Goal: Task Accomplishment & Management: Use online tool/utility

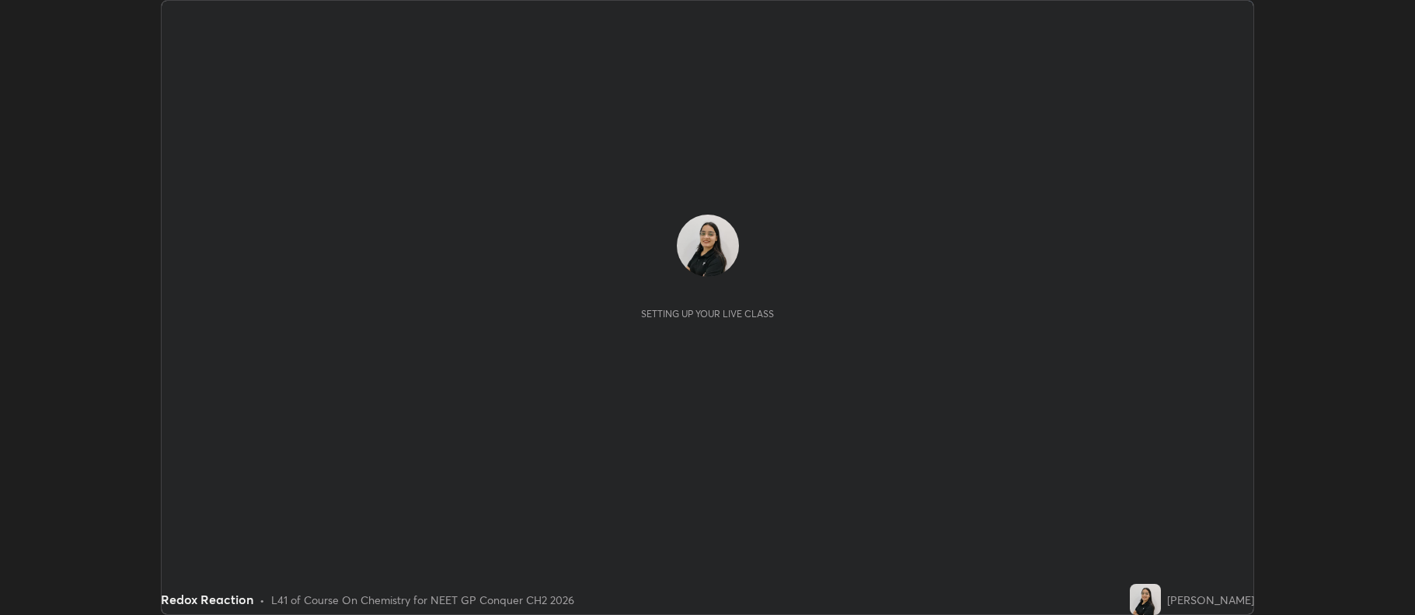
scroll to position [615, 1414]
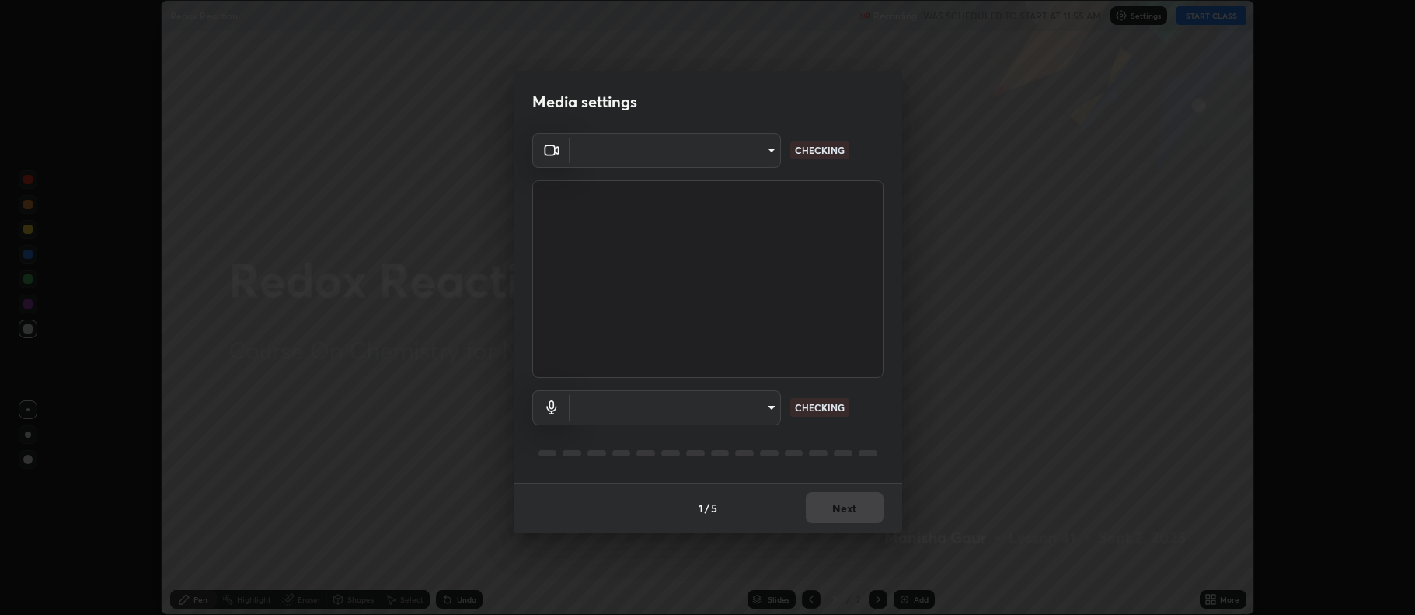
type input "5db75064d966c38022f0861f891c2b2deb8a9bf9a9a5a4ce251b0e0f2e365e36"
type input "default"
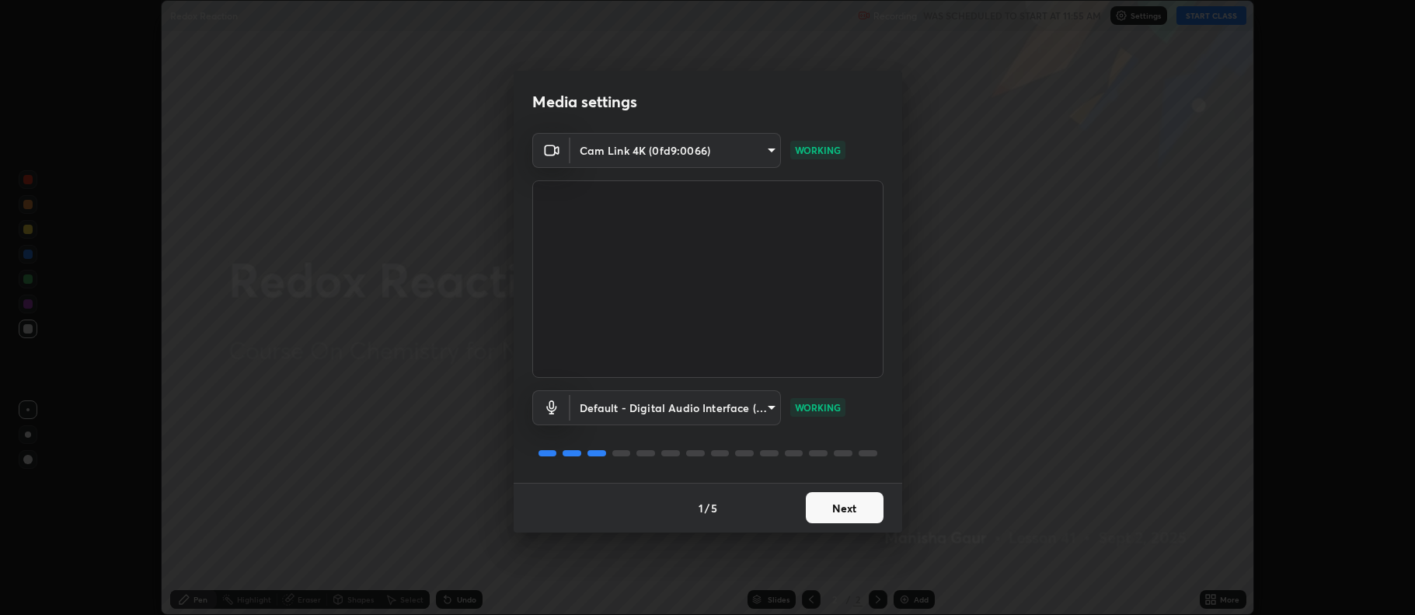
click at [856, 506] on button "Next" at bounding box center [845, 507] width 78 height 31
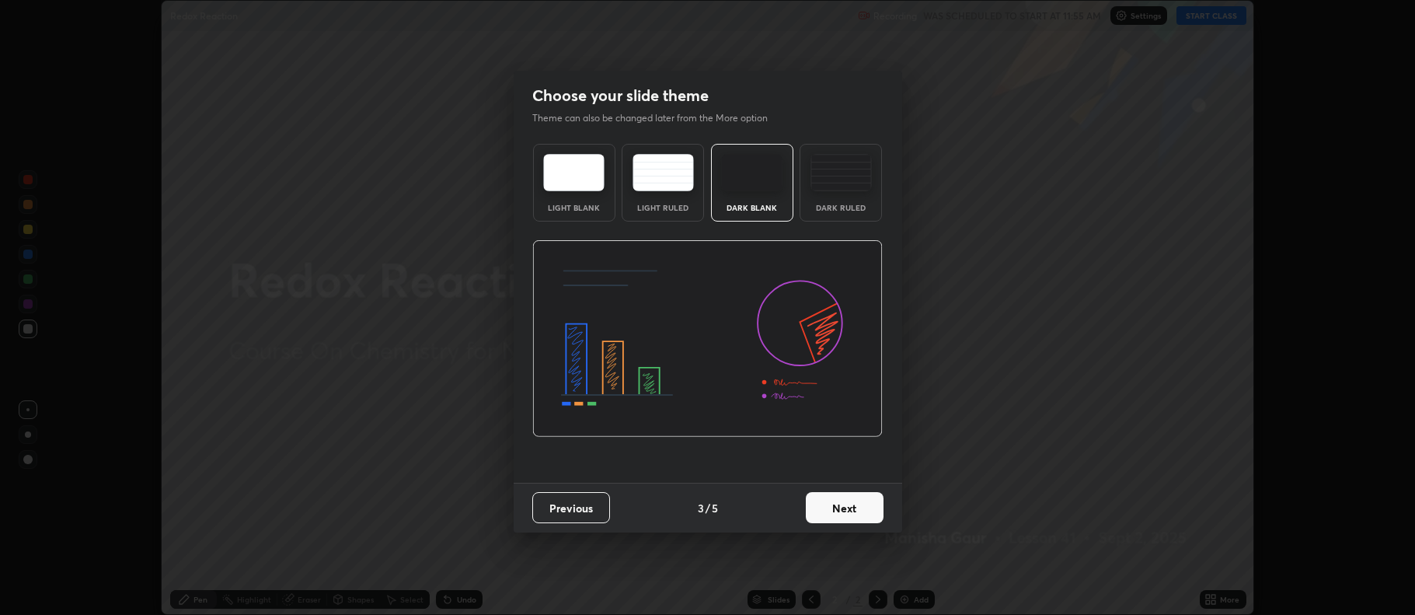
click at [856, 500] on button "Next" at bounding box center [845, 507] width 78 height 31
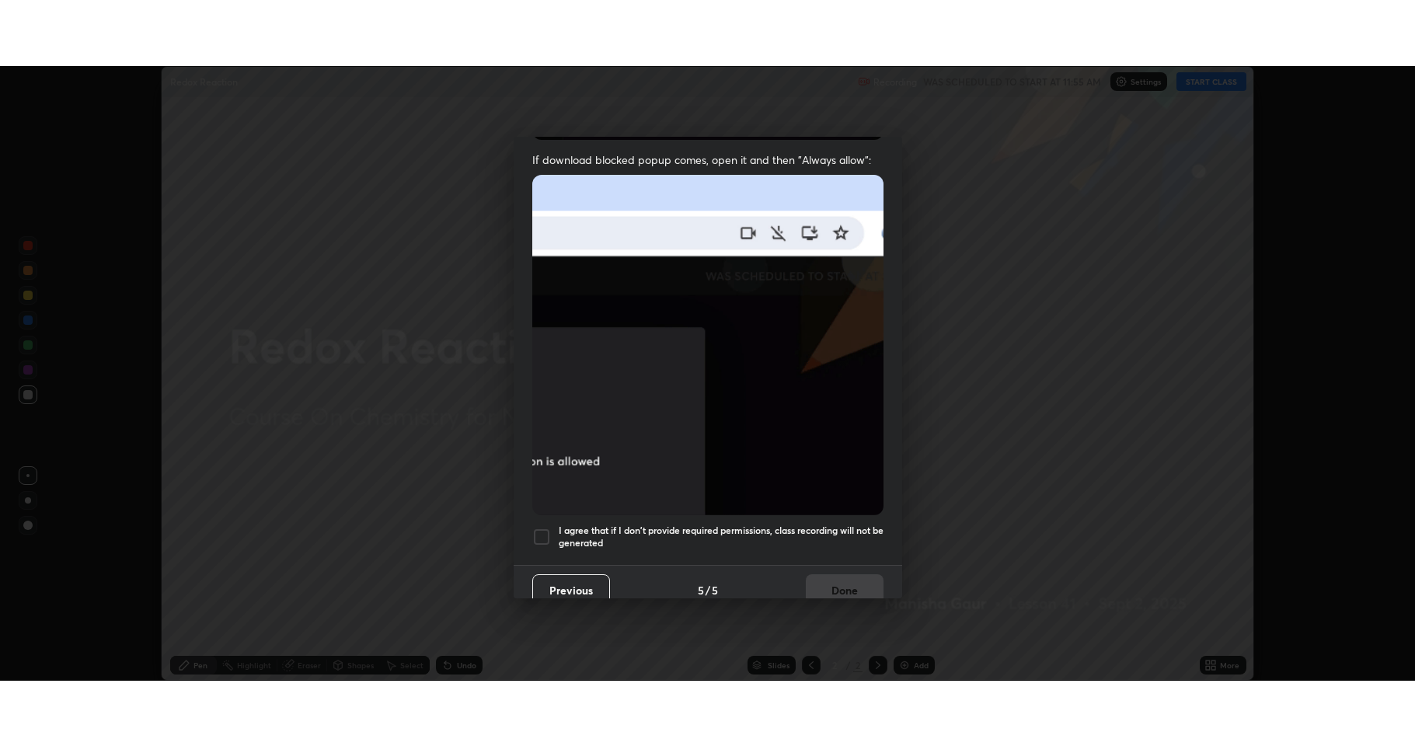
scroll to position [311, 0]
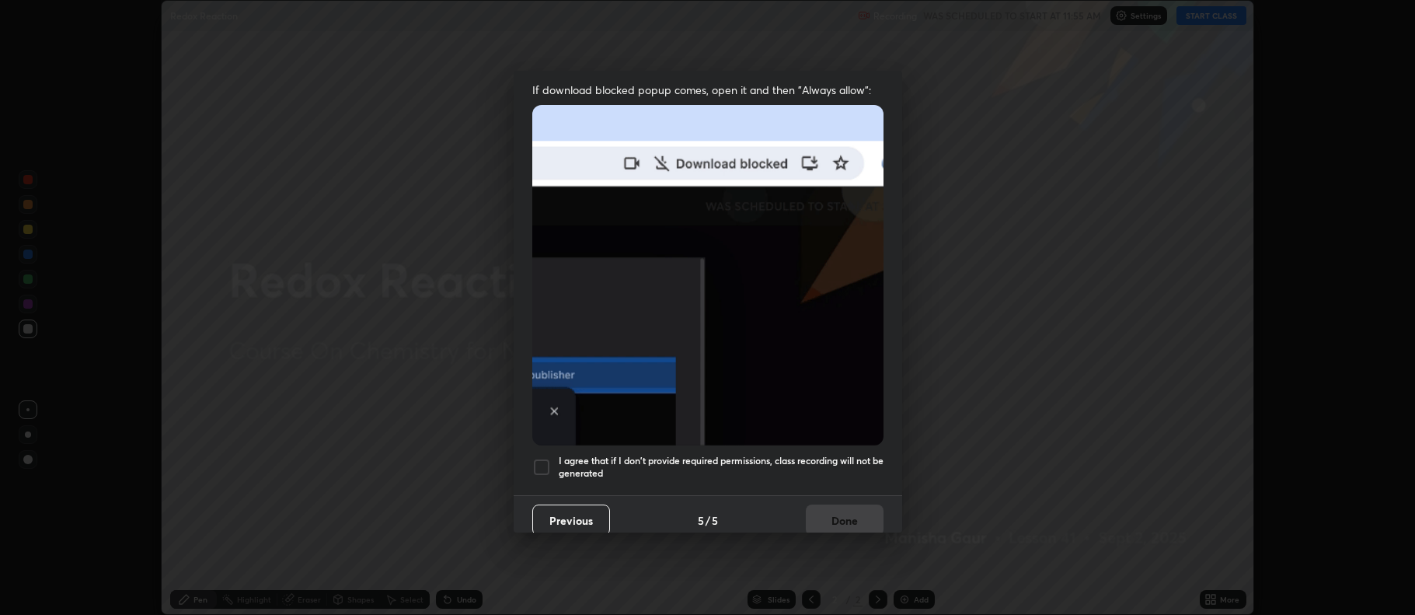
click at [540, 461] on div at bounding box center [541, 467] width 19 height 19
click at [859, 520] on button "Done" at bounding box center [845, 519] width 78 height 31
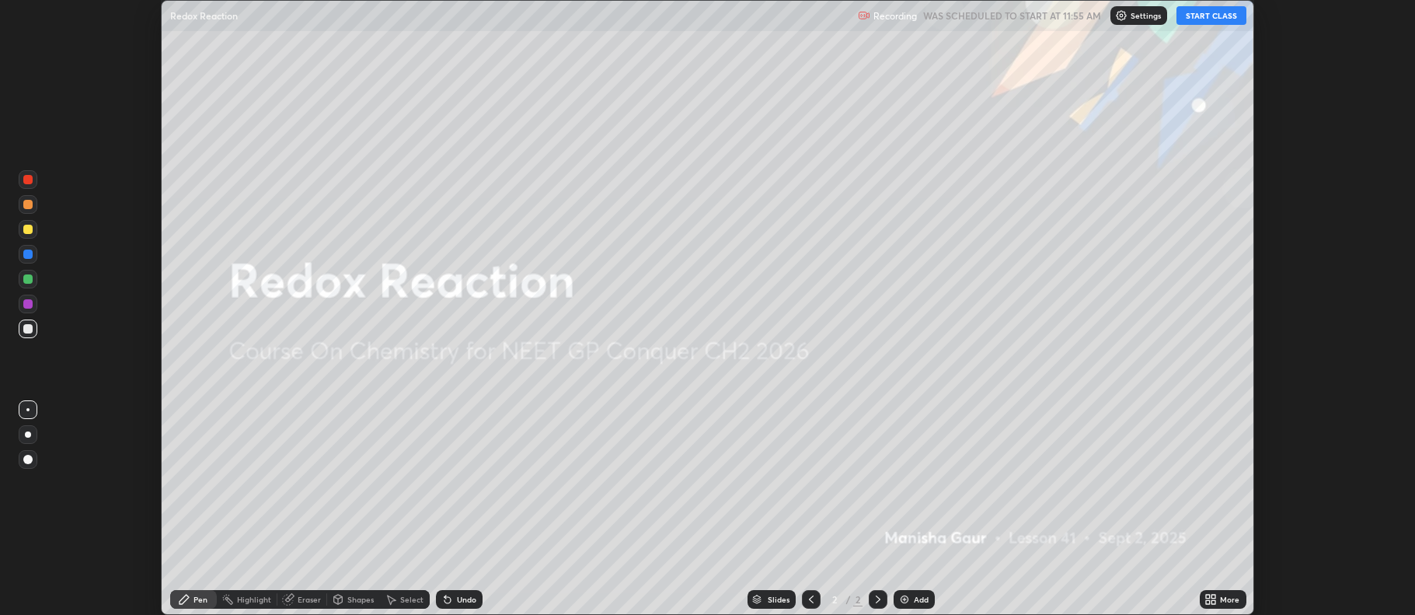
click at [1204, 12] on button "START CLASS" at bounding box center [1212, 15] width 70 height 19
click at [1211, 597] on icon at bounding box center [1211, 599] width 12 height 12
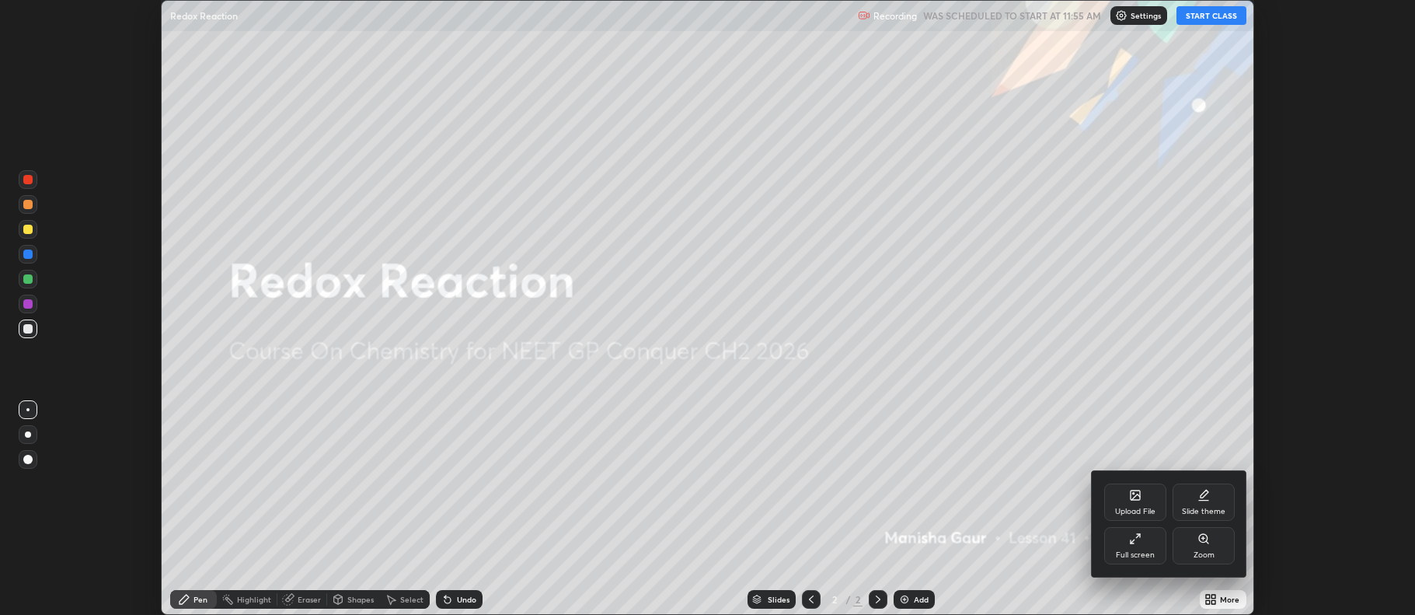
click at [1143, 549] on div "Full screen" at bounding box center [1135, 545] width 62 height 37
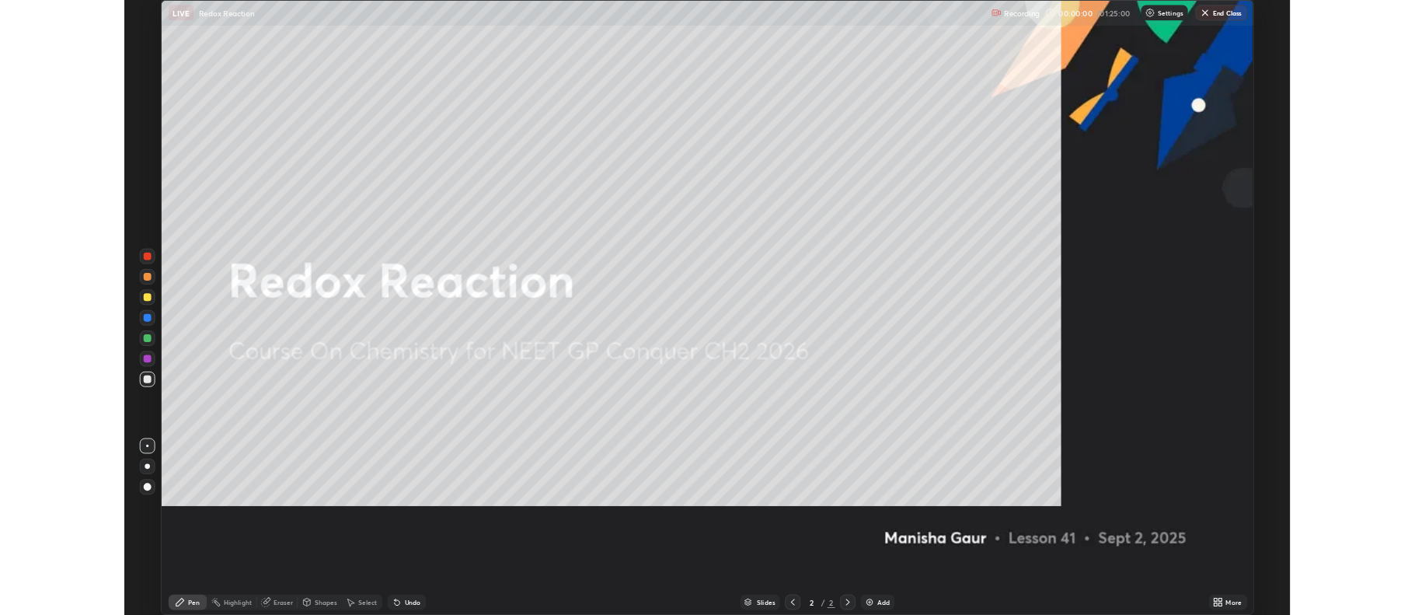
scroll to position [746, 1415]
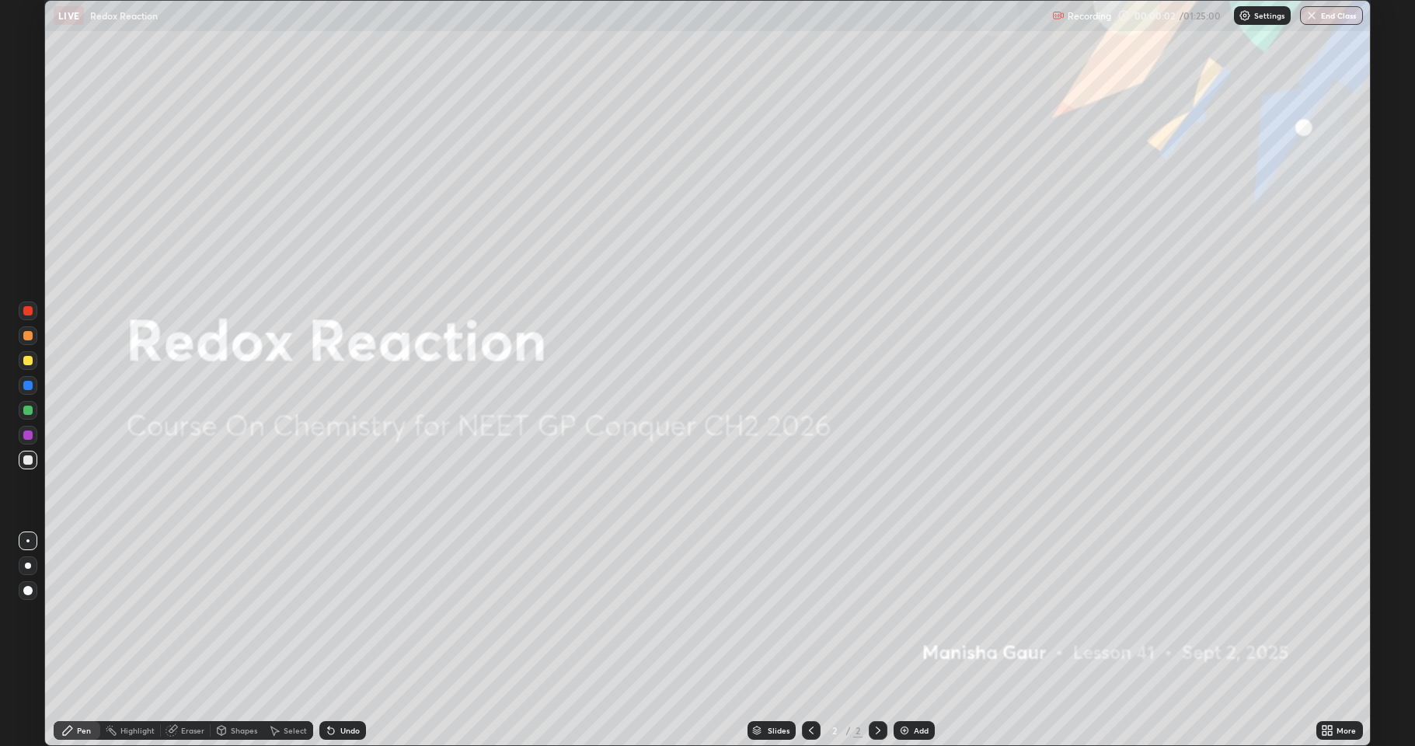
click at [1326, 614] on icon at bounding box center [1327, 730] width 12 height 12
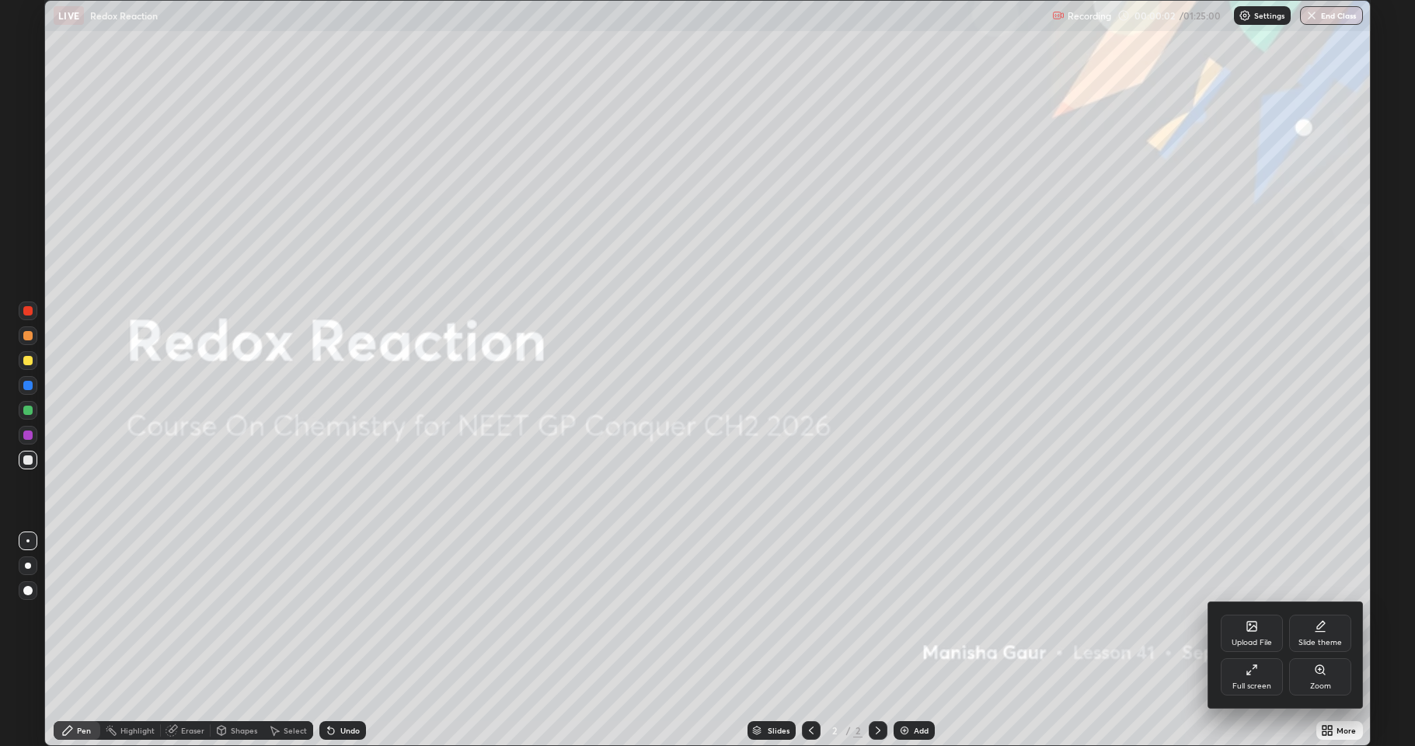
click at [1320, 614] on div "Slide theme" at bounding box center [1320, 633] width 62 height 37
click at [1315, 614] on icon at bounding box center [1320, 670] width 12 height 12
click at [1182, 614] on div at bounding box center [707, 373] width 1415 height 746
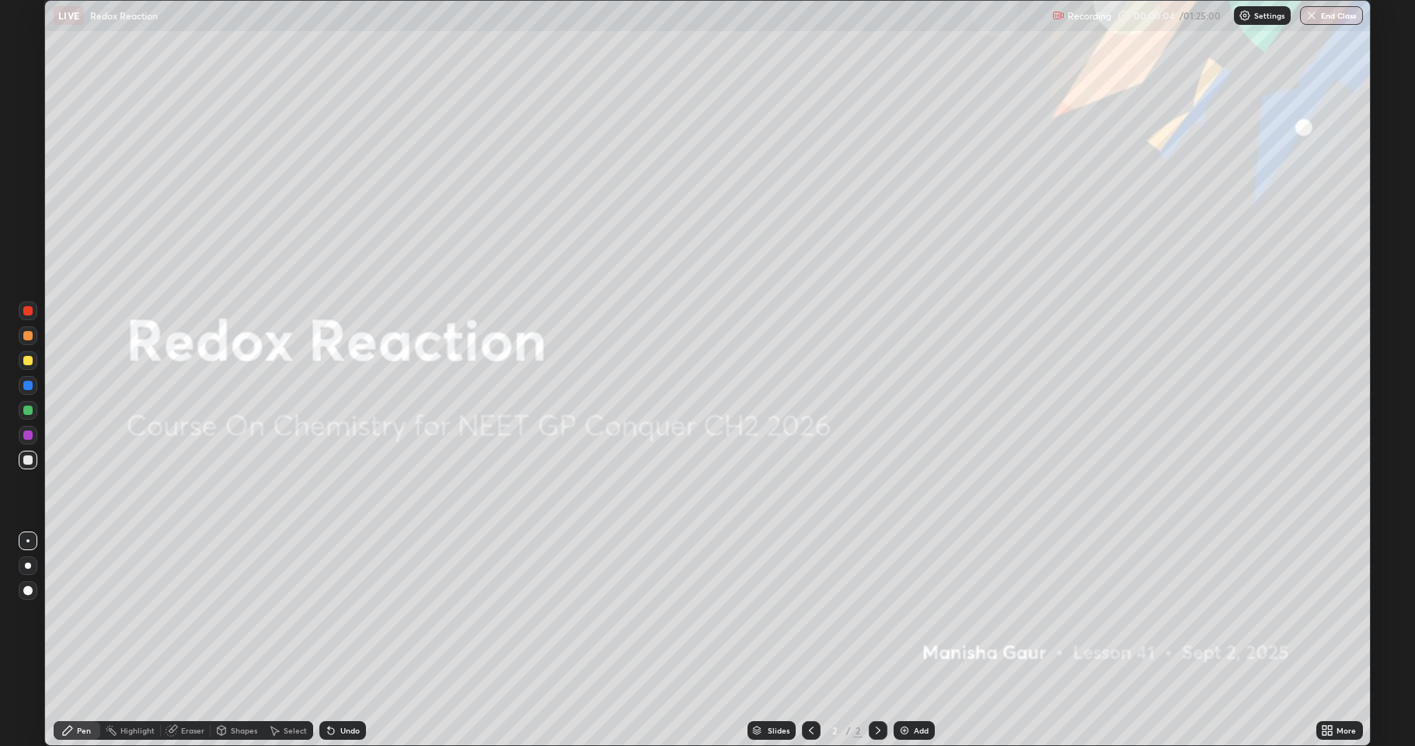
click at [917, 614] on div "Add" at bounding box center [921, 731] width 15 height 8
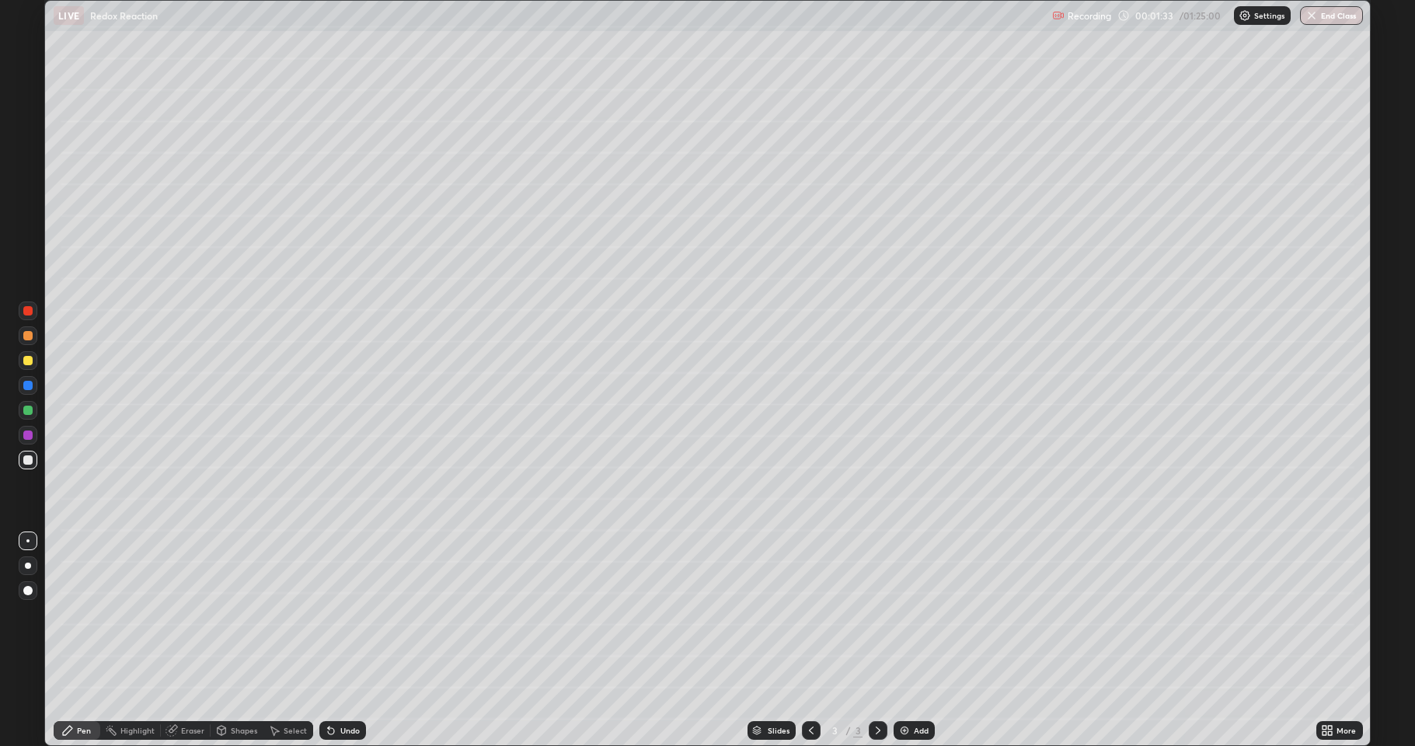
click at [32, 312] on div at bounding box center [27, 310] width 9 height 9
click at [179, 614] on div "Eraser" at bounding box center [186, 730] width 50 height 19
click at [72, 614] on icon at bounding box center [67, 730] width 12 height 12
click at [30, 434] on div at bounding box center [27, 435] width 9 height 9
click at [29, 389] on div at bounding box center [27, 385] width 9 height 9
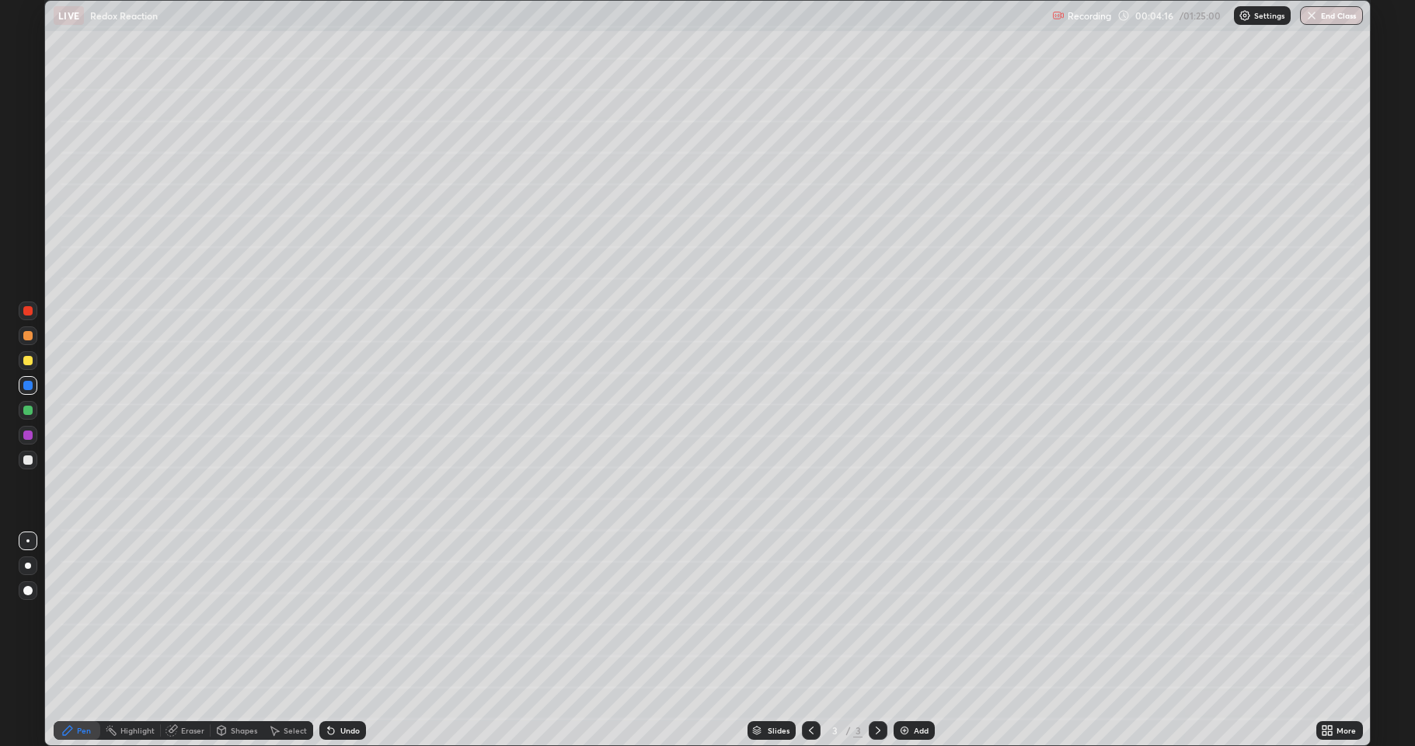
click at [25, 332] on div at bounding box center [27, 335] width 9 height 9
click at [25, 389] on div at bounding box center [27, 385] width 9 height 9
click at [898, 614] on img at bounding box center [904, 730] width 12 height 12
click at [187, 614] on div "Eraser" at bounding box center [192, 731] width 23 height 8
click at [71, 614] on icon at bounding box center [67, 730] width 12 height 12
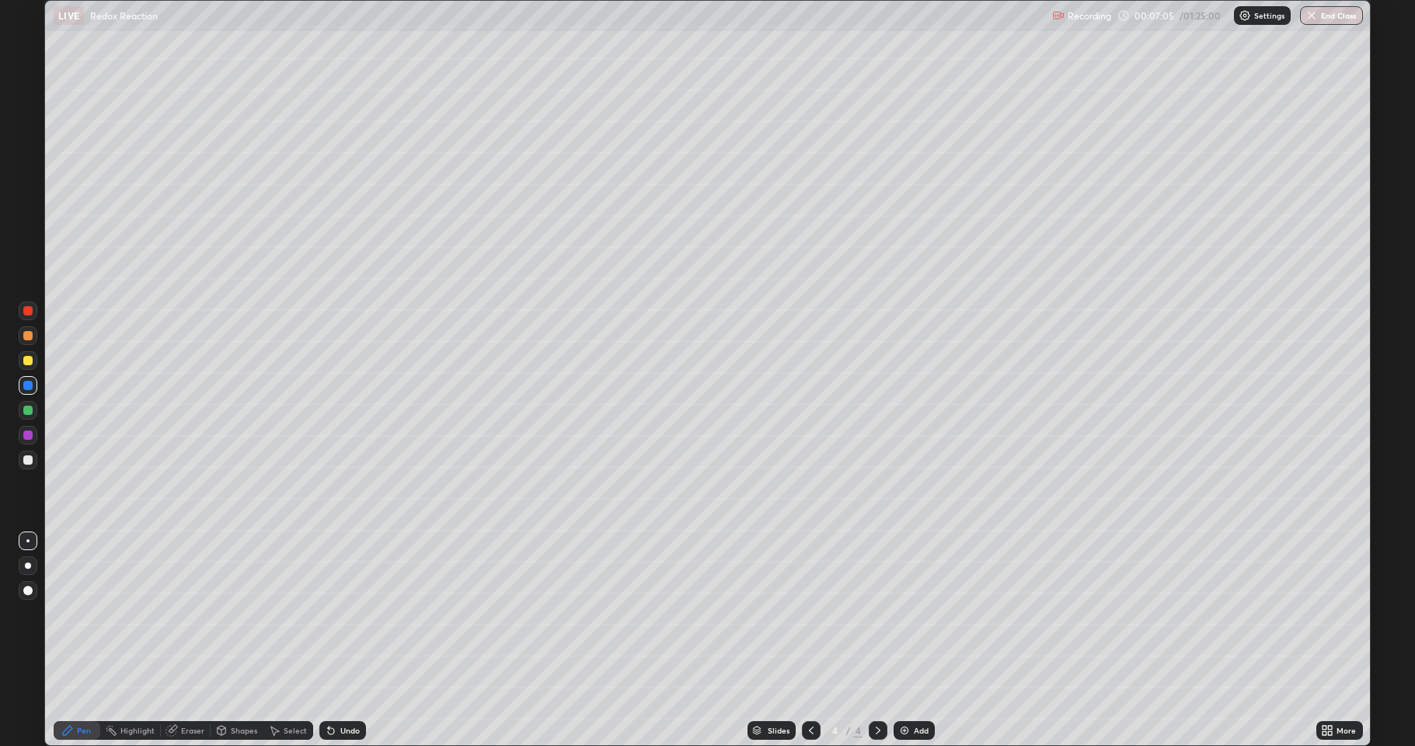
click at [338, 614] on div "Undo" at bounding box center [342, 730] width 47 height 19
click at [340, 614] on div "Undo" at bounding box center [349, 731] width 19 height 8
click at [190, 614] on div "Eraser" at bounding box center [192, 731] width 23 height 8
click at [73, 614] on div "Pen" at bounding box center [77, 730] width 47 height 19
click at [34, 316] on div at bounding box center [28, 311] width 19 height 19
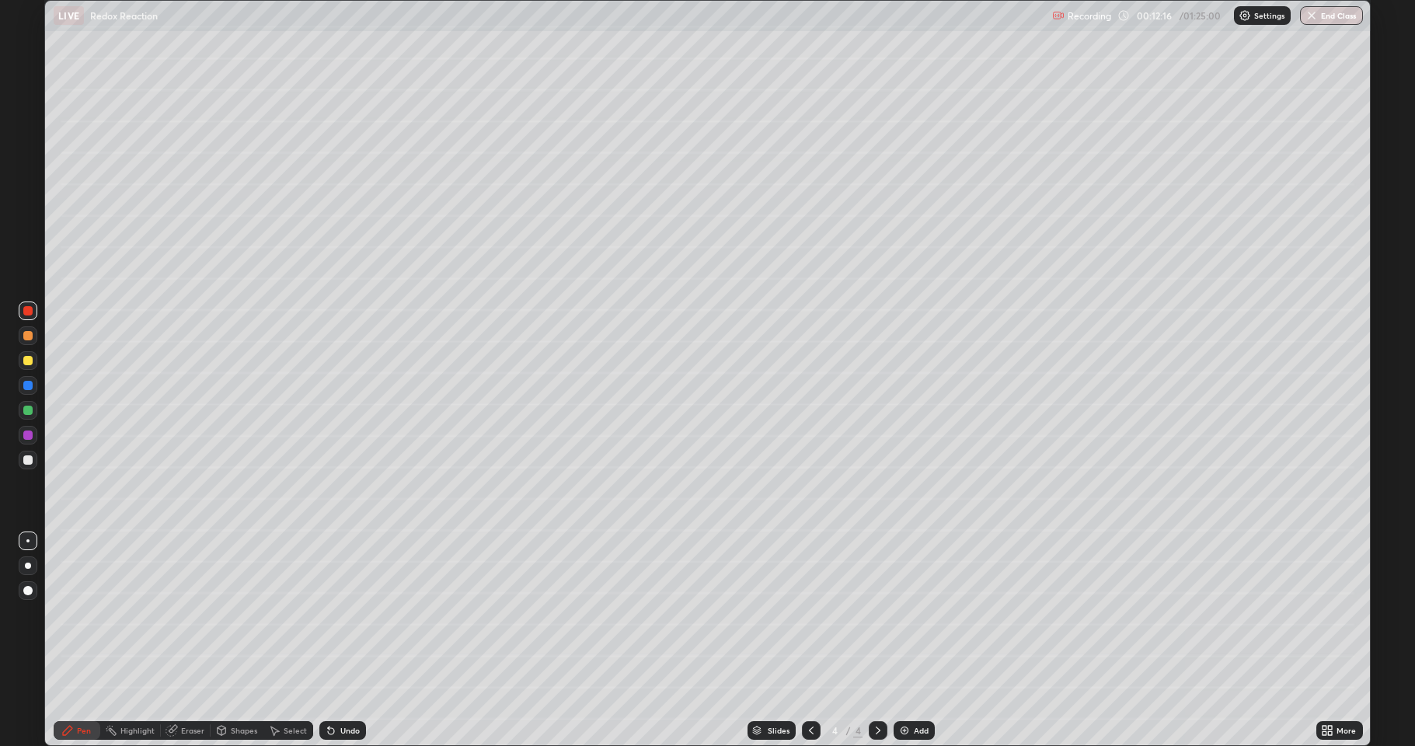
click at [348, 614] on div "Undo" at bounding box center [349, 731] width 19 height 8
click at [347, 614] on div "Undo" at bounding box center [349, 731] width 19 height 8
click at [804, 614] on div at bounding box center [811, 730] width 19 height 19
click at [872, 614] on icon at bounding box center [878, 730] width 12 height 12
click at [30, 411] on div at bounding box center [27, 410] width 9 height 9
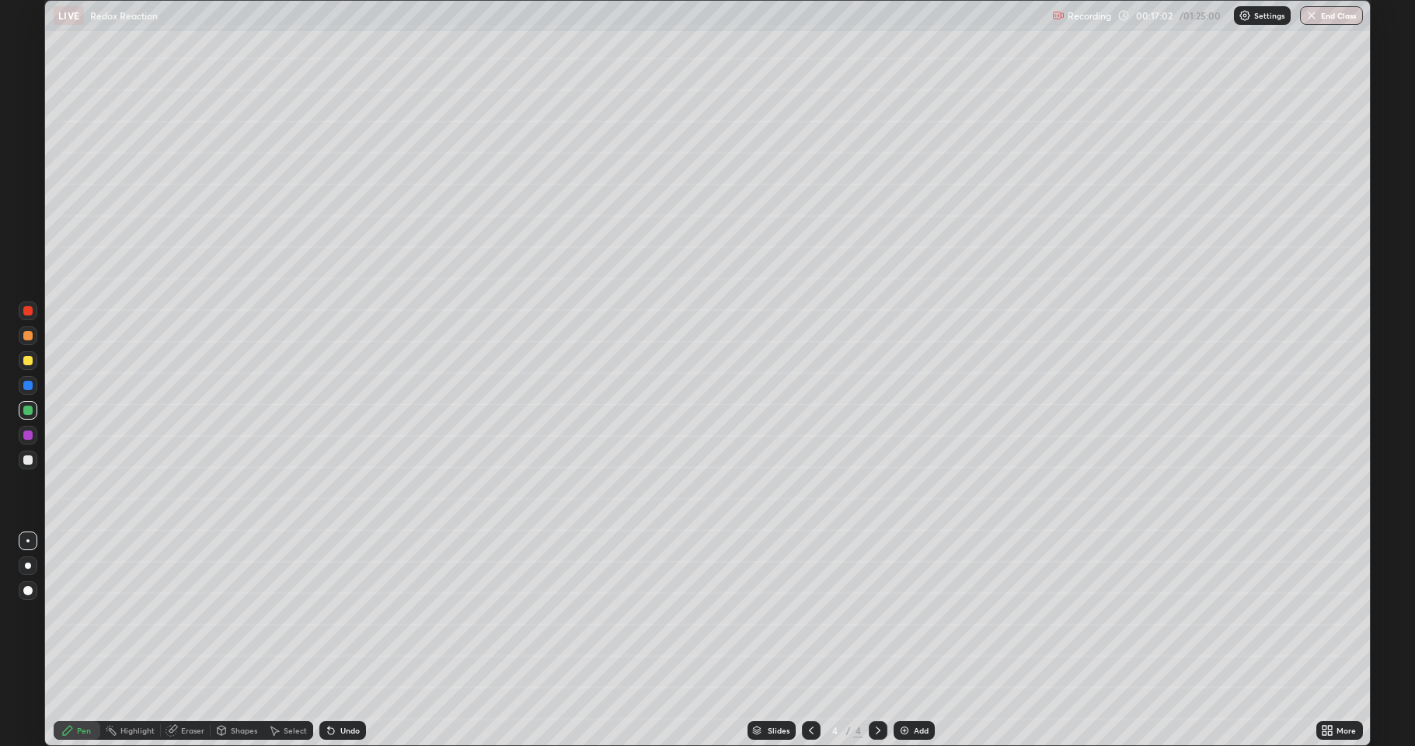
click at [192, 614] on div "Eraser" at bounding box center [192, 731] width 23 height 8
click at [79, 614] on div "Pen" at bounding box center [77, 730] width 47 height 19
click at [235, 614] on div "Shapes" at bounding box center [237, 730] width 53 height 19
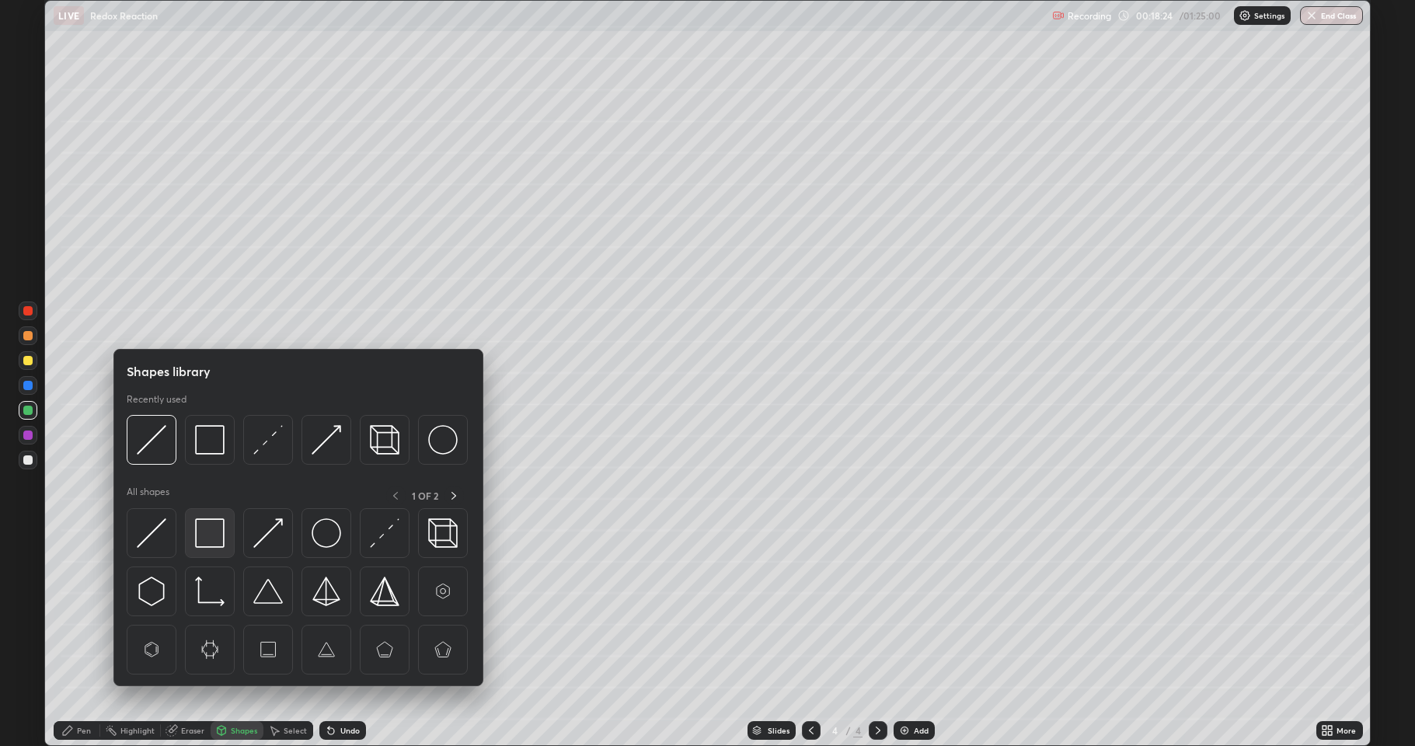
click at [210, 532] on img at bounding box center [210, 533] width 30 height 30
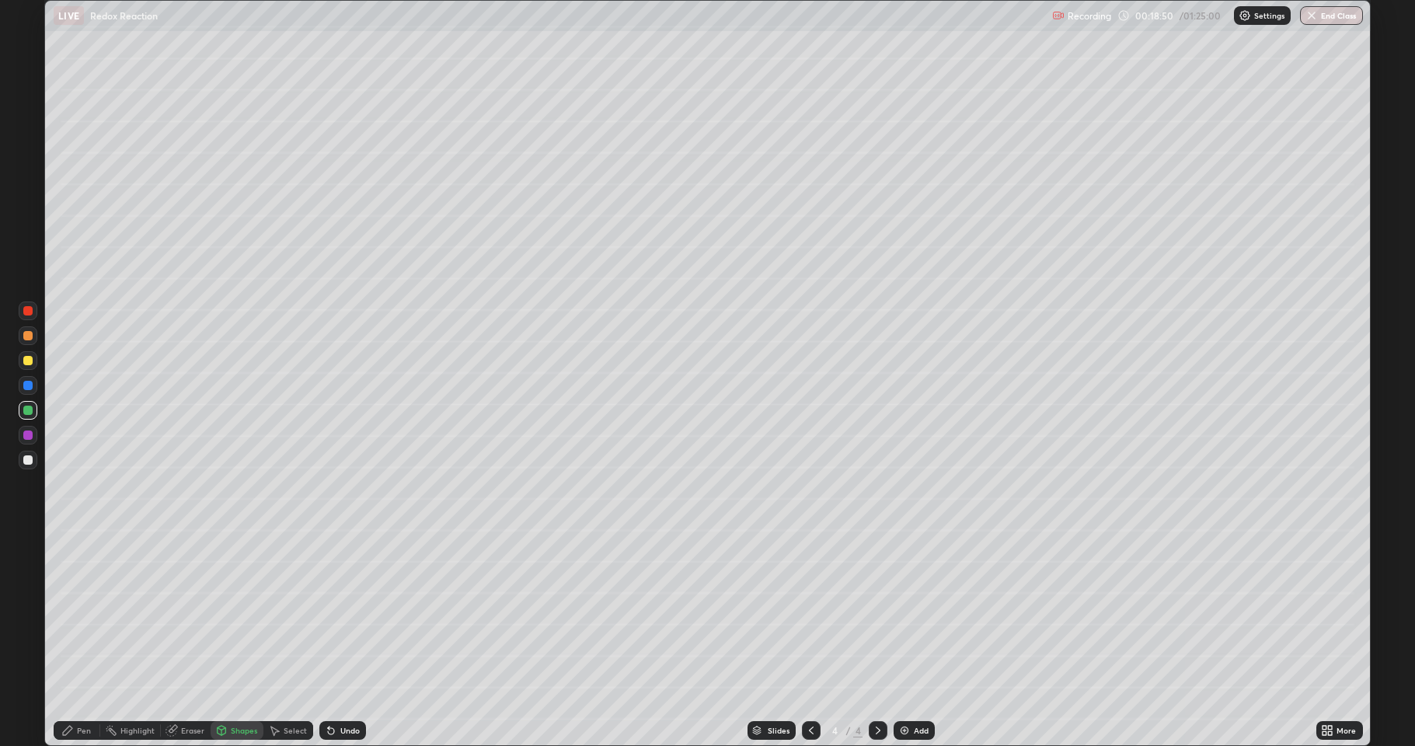
click at [902, 614] on img at bounding box center [904, 730] width 12 height 12
click at [345, 614] on div "Undo" at bounding box center [349, 731] width 19 height 8
click at [75, 614] on div "Pen" at bounding box center [77, 730] width 47 height 19
click at [26, 360] on div at bounding box center [27, 360] width 9 height 9
click at [336, 614] on div "Undo" at bounding box center [342, 730] width 47 height 19
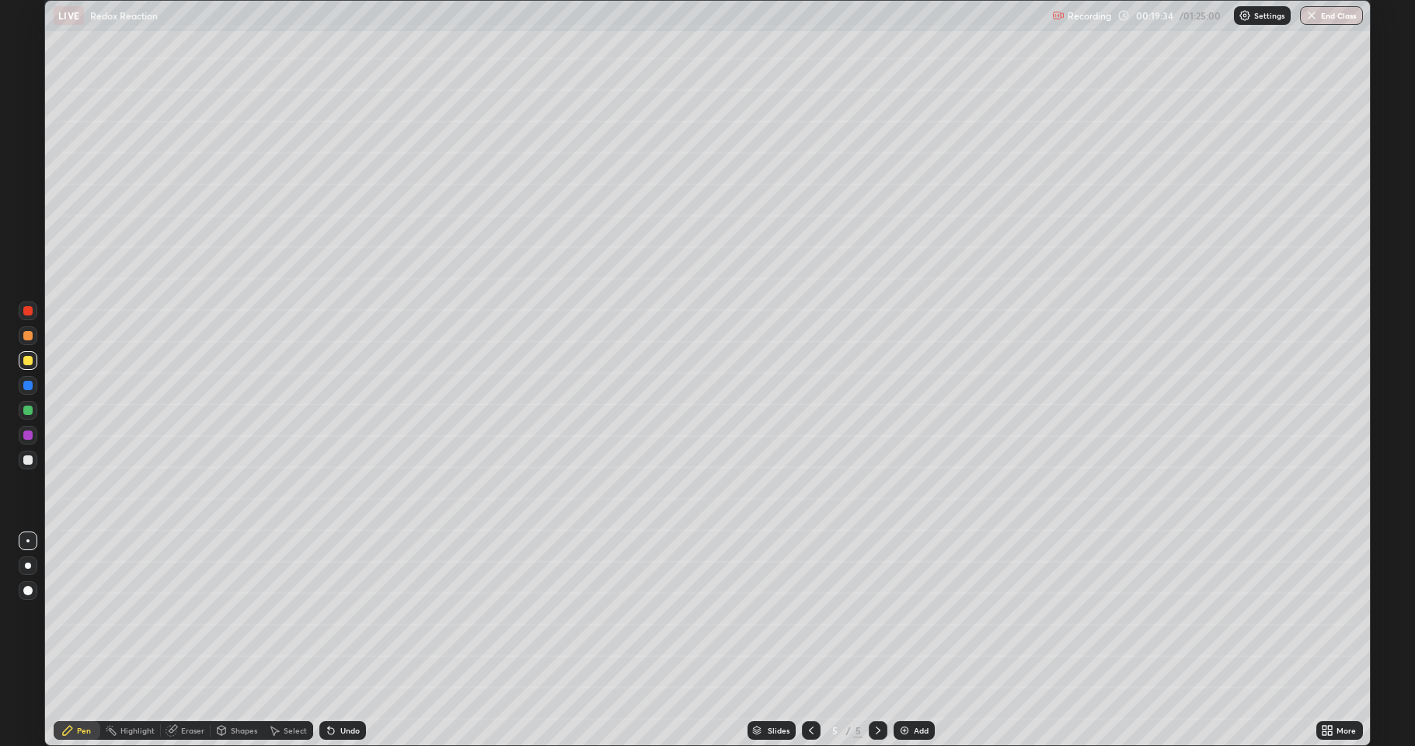
click at [337, 614] on div "Undo" at bounding box center [342, 730] width 47 height 19
click at [340, 614] on div "Undo" at bounding box center [349, 731] width 19 height 8
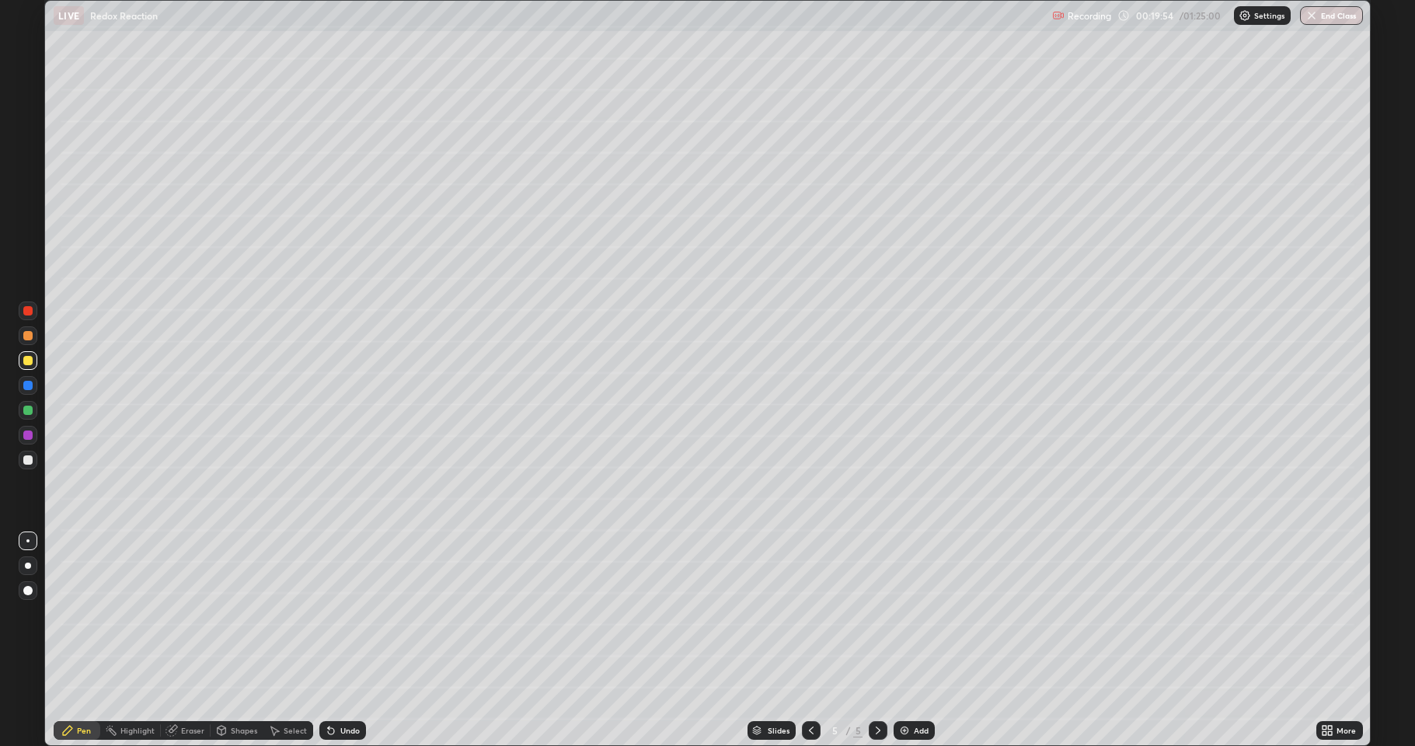
click at [26, 336] on div at bounding box center [27, 335] width 9 height 9
click at [24, 364] on div at bounding box center [28, 360] width 19 height 19
click at [24, 387] on div at bounding box center [27, 385] width 9 height 9
click at [334, 614] on icon at bounding box center [331, 730] width 12 height 12
click at [180, 614] on div "Eraser" at bounding box center [186, 730] width 50 height 19
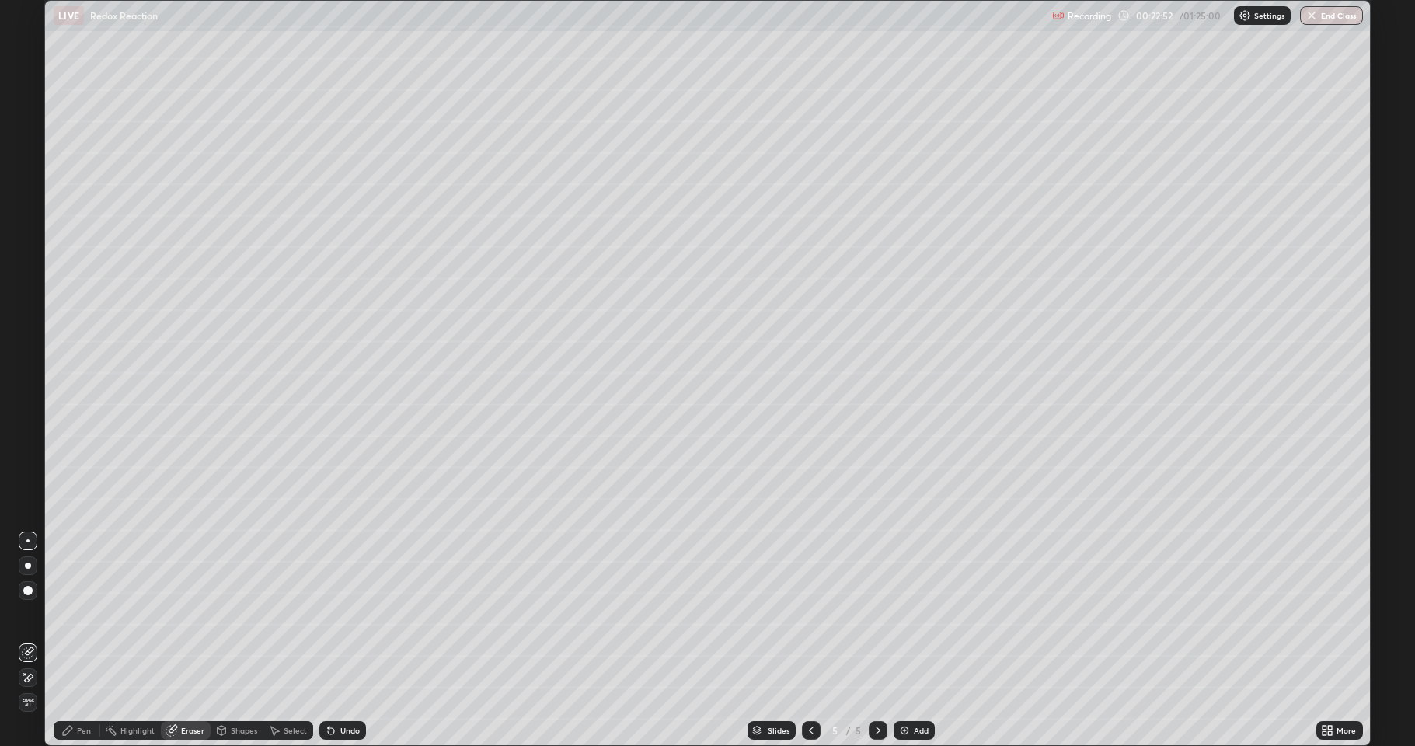
click at [72, 614] on icon at bounding box center [67, 730] width 12 height 12
click at [22, 410] on div at bounding box center [28, 410] width 19 height 19
click at [28, 337] on div at bounding box center [27, 335] width 9 height 9
click at [225, 614] on icon at bounding box center [222, 730] width 9 height 9
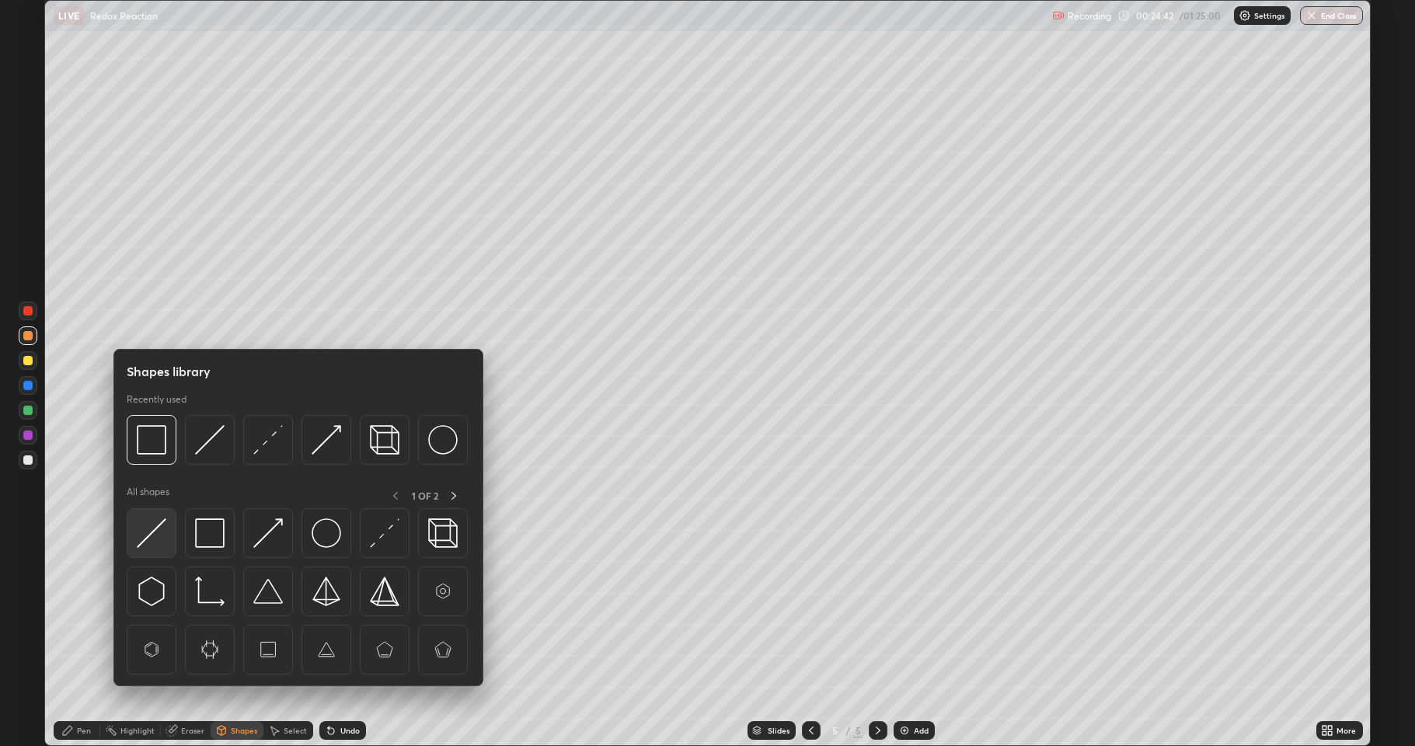
click at [146, 531] on img at bounding box center [152, 533] width 30 height 30
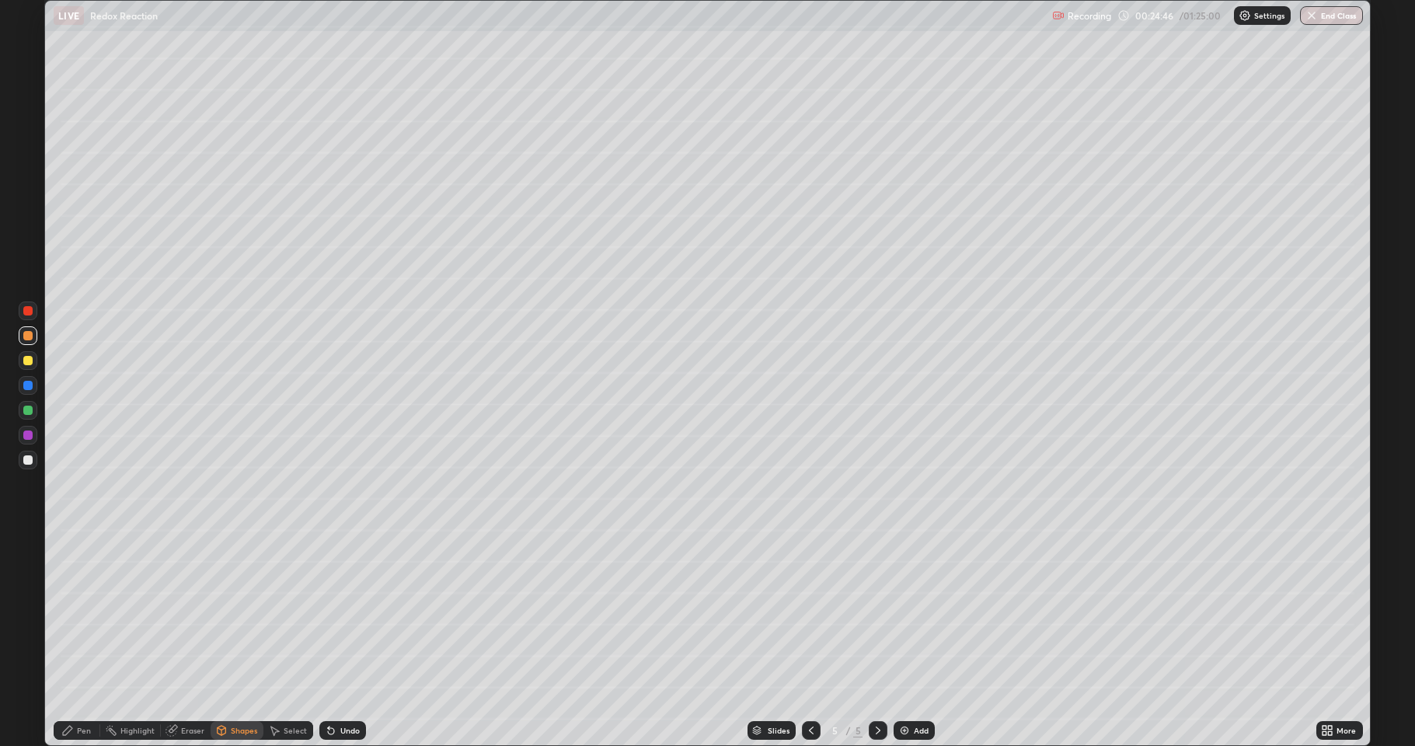
click at [87, 614] on div "Pen" at bounding box center [77, 730] width 47 height 19
click at [26, 462] on div at bounding box center [27, 459] width 9 height 9
click at [909, 614] on div "Add" at bounding box center [914, 730] width 41 height 19
click at [27, 410] on div at bounding box center [27, 410] width 9 height 9
click at [24, 361] on div at bounding box center [27, 360] width 9 height 9
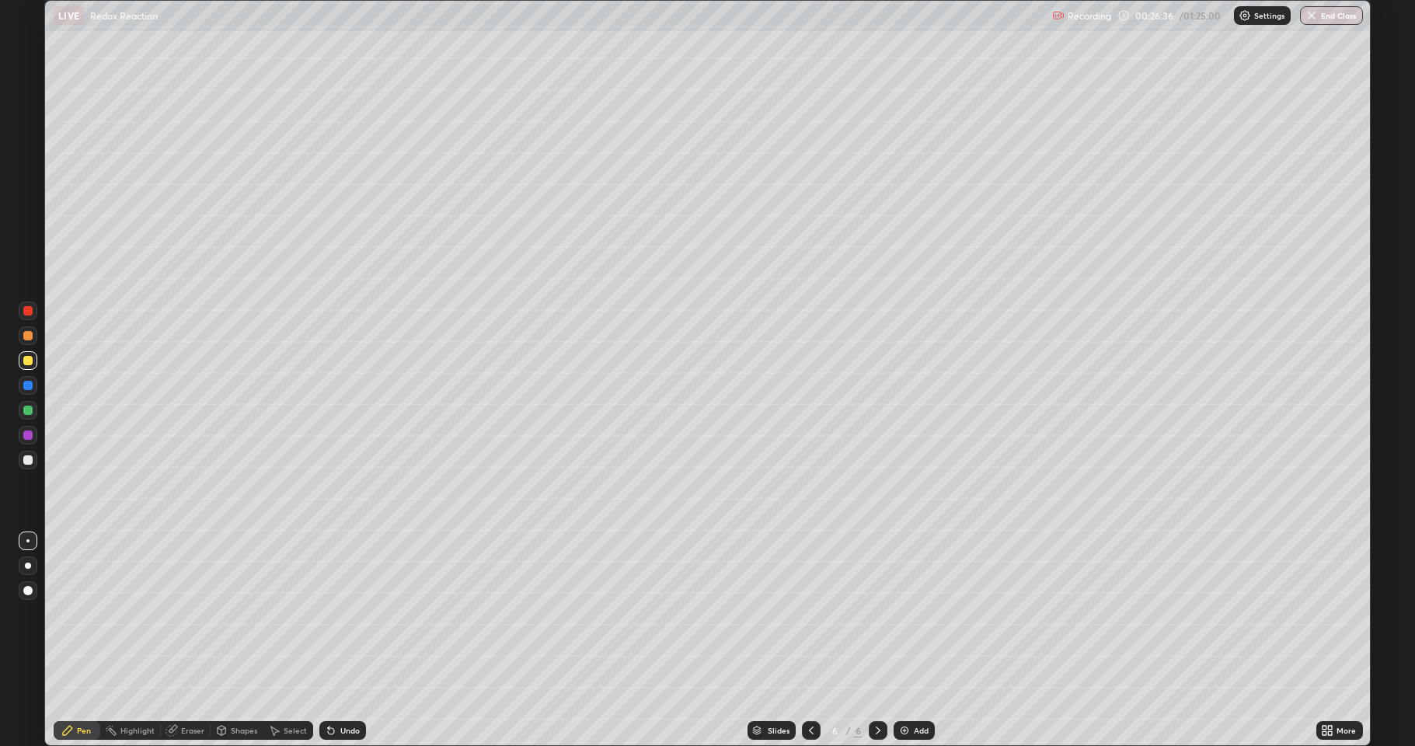
click at [188, 614] on div "Eraser" at bounding box center [192, 731] width 23 height 8
click at [81, 614] on div "Pen" at bounding box center [84, 731] width 14 height 8
click at [25, 389] on div at bounding box center [27, 385] width 9 height 9
click at [176, 614] on icon at bounding box center [172, 730] width 12 height 12
click at [77, 614] on div "Pen" at bounding box center [84, 731] width 14 height 8
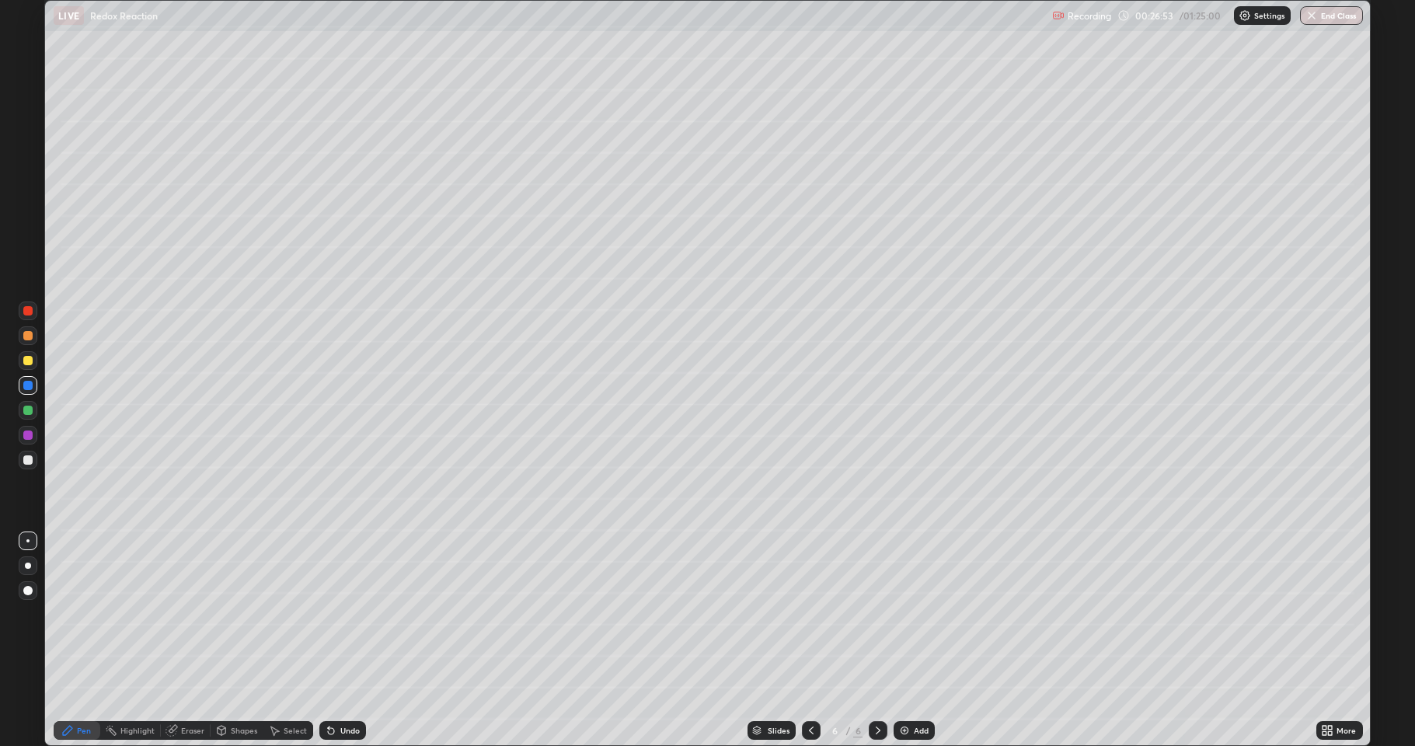
click at [26, 364] on div at bounding box center [27, 360] width 9 height 9
click at [25, 338] on div at bounding box center [27, 335] width 9 height 9
click at [185, 614] on div "Eraser" at bounding box center [186, 730] width 50 height 31
click at [79, 614] on div "Pen" at bounding box center [84, 731] width 14 height 8
click at [30, 357] on div at bounding box center [27, 360] width 9 height 9
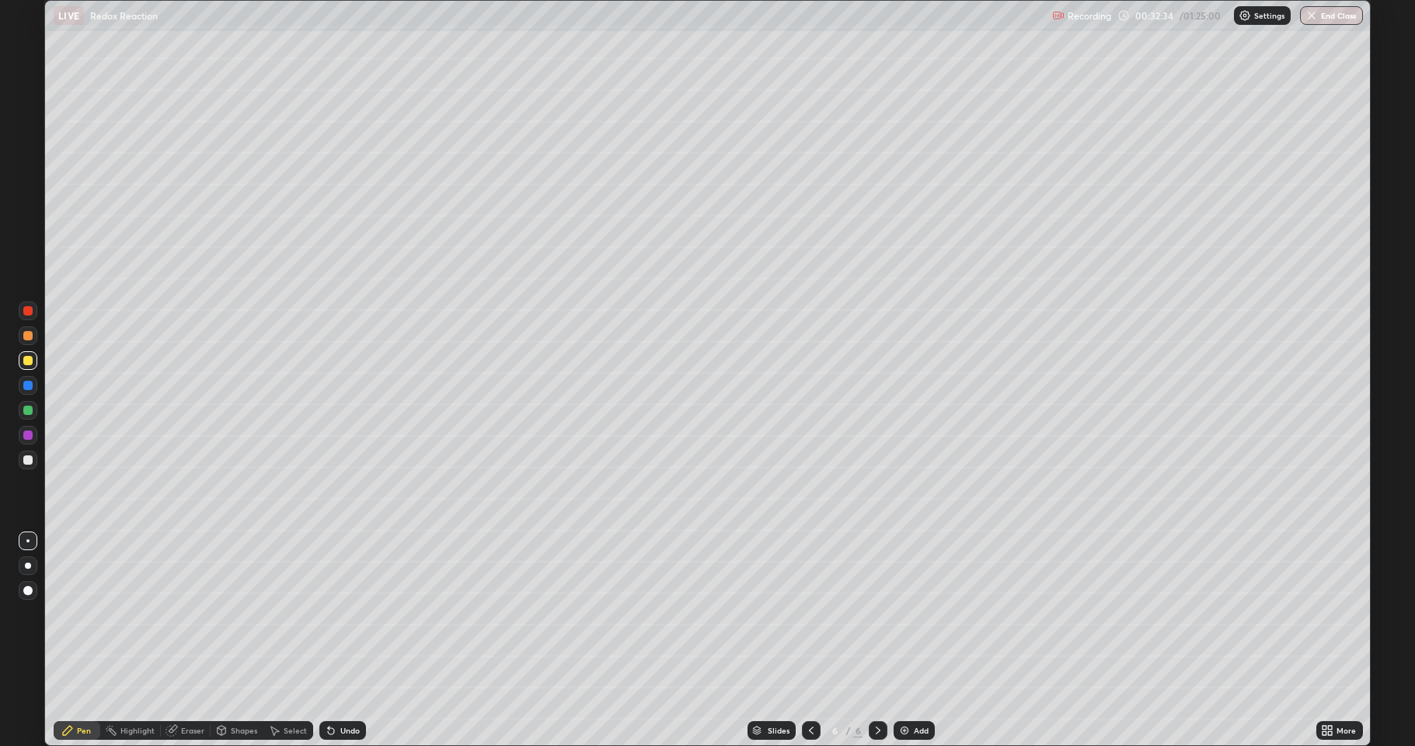
click at [28, 337] on div at bounding box center [27, 335] width 9 height 9
click at [348, 614] on div "Undo" at bounding box center [349, 731] width 19 height 8
click at [908, 614] on img at bounding box center [904, 730] width 12 height 12
click at [810, 614] on icon at bounding box center [811, 730] width 12 height 12
click at [901, 614] on img at bounding box center [904, 730] width 12 height 12
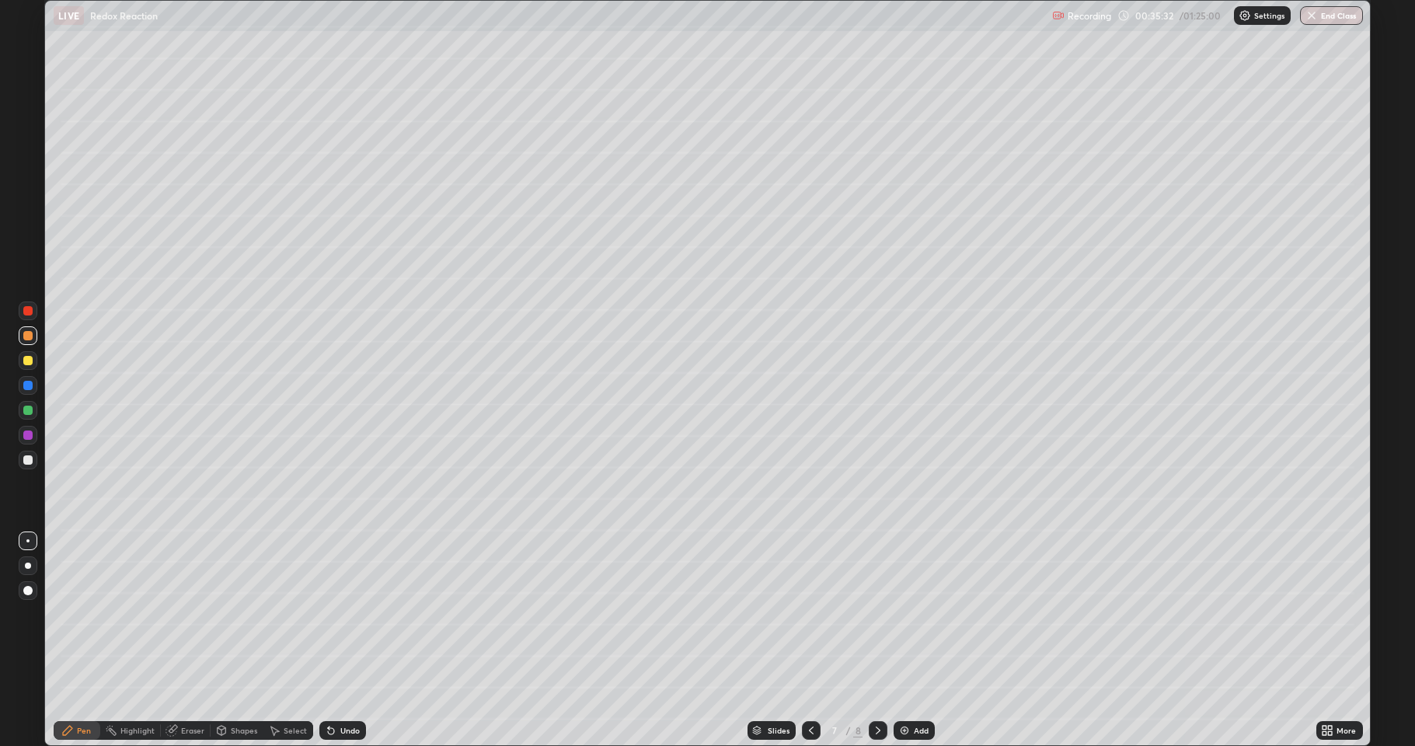
click at [26, 357] on div at bounding box center [27, 360] width 9 height 9
click at [26, 410] on div at bounding box center [27, 410] width 9 height 9
click at [30, 359] on div at bounding box center [27, 360] width 9 height 9
click at [34, 337] on div at bounding box center [28, 335] width 19 height 19
click at [180, 614] on div "Eraser" at bounding box center [186, 730] width 50 height 19
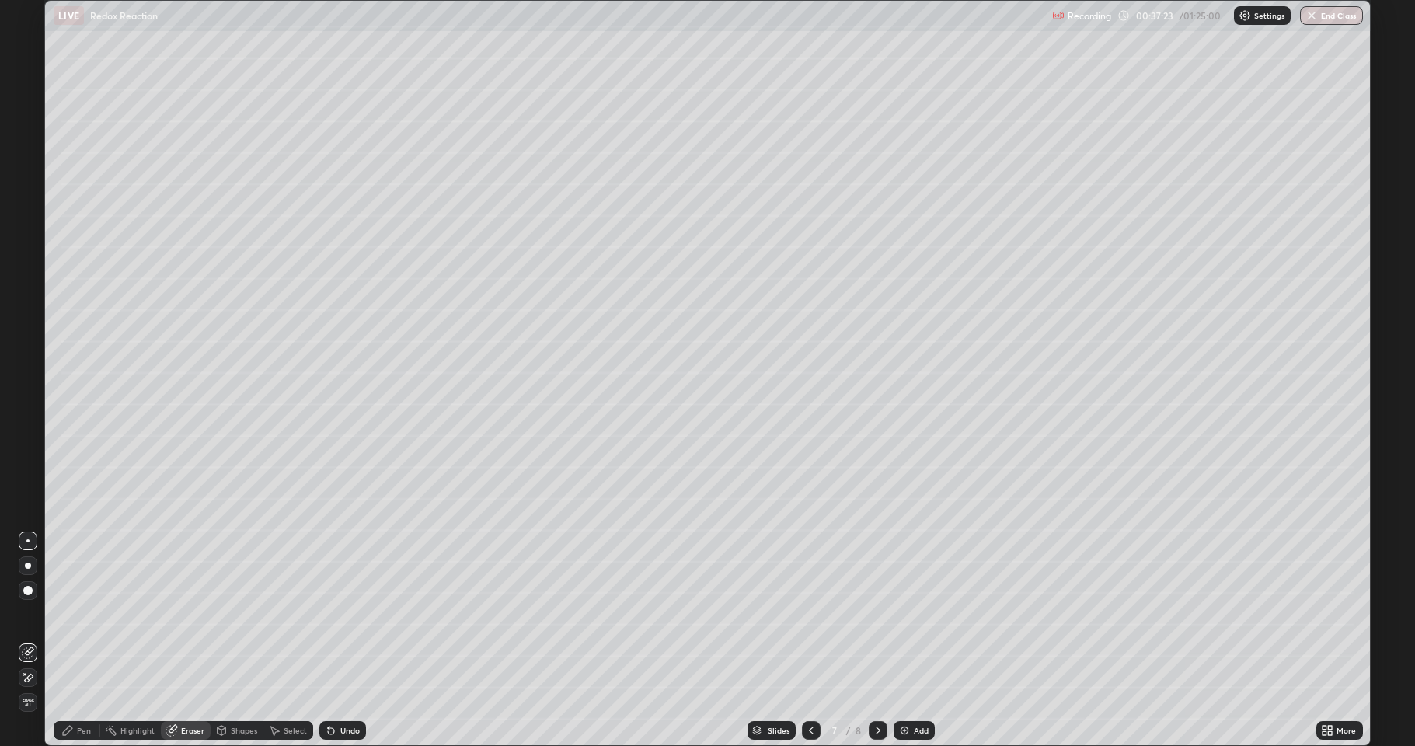
click at [73, 614] on icon at bounding box center [67, 730] width 12 height 12
click at [30, 461] on div at bounding box center [27, 459] width 9 height 9
click at [906, 614] on img at bounding box center [904, 730] width 12 height 12
click at [26, 414] on div at bounding box center [27, 410] width 9 height 9
click at [22, 361] on div at bounding box center [28, 360] width 19 height 19
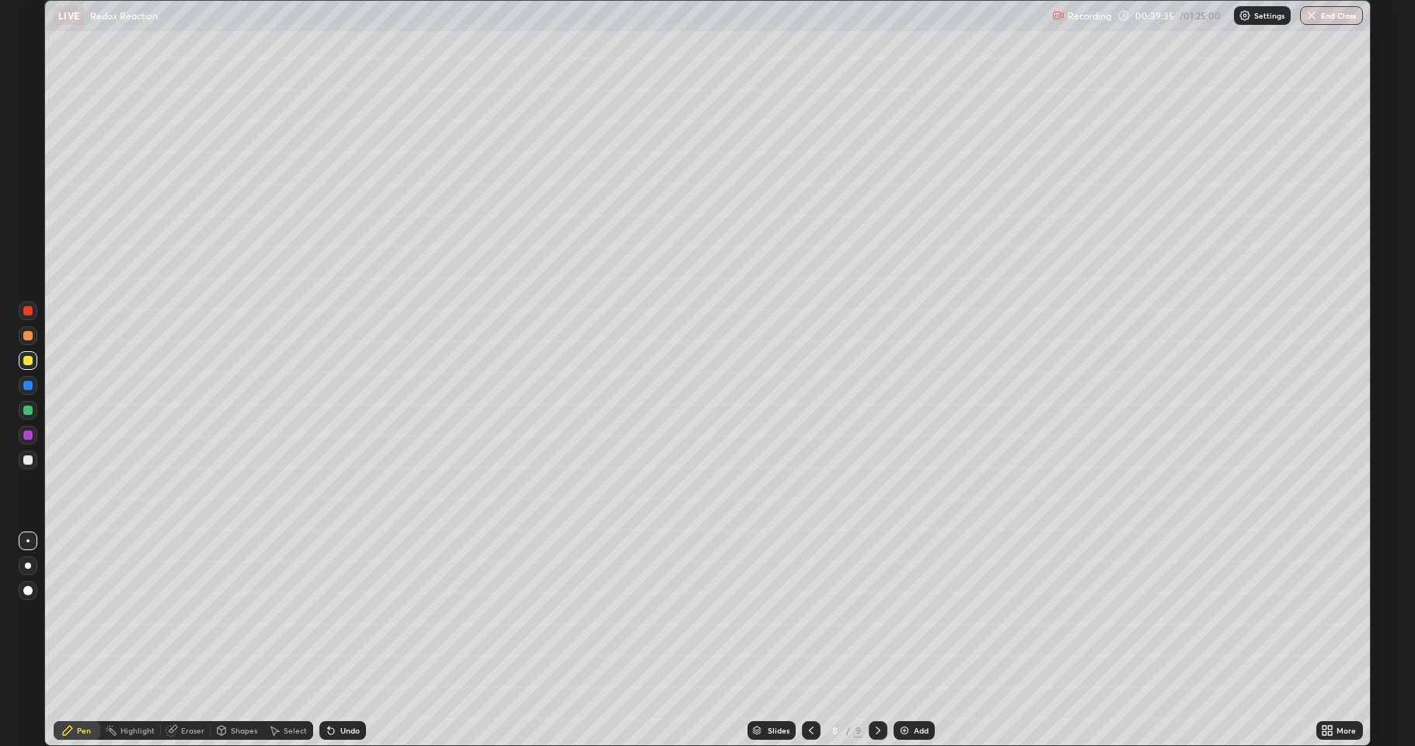
click at [30, 337] on div at bounding box center [27, 335] width 9 height 9
click at [36, 415] on div at bounding box center [28, 410] width 19 height 19
click at [26, 361] on div at bounding box center [27, 360] width 9 height 9
click at [30, 327] on div at bounding box center [28, 335] width 19 height 19
click at [236, 614] on div "Shapes" at bounding box center [244, 731] width 26 height 8
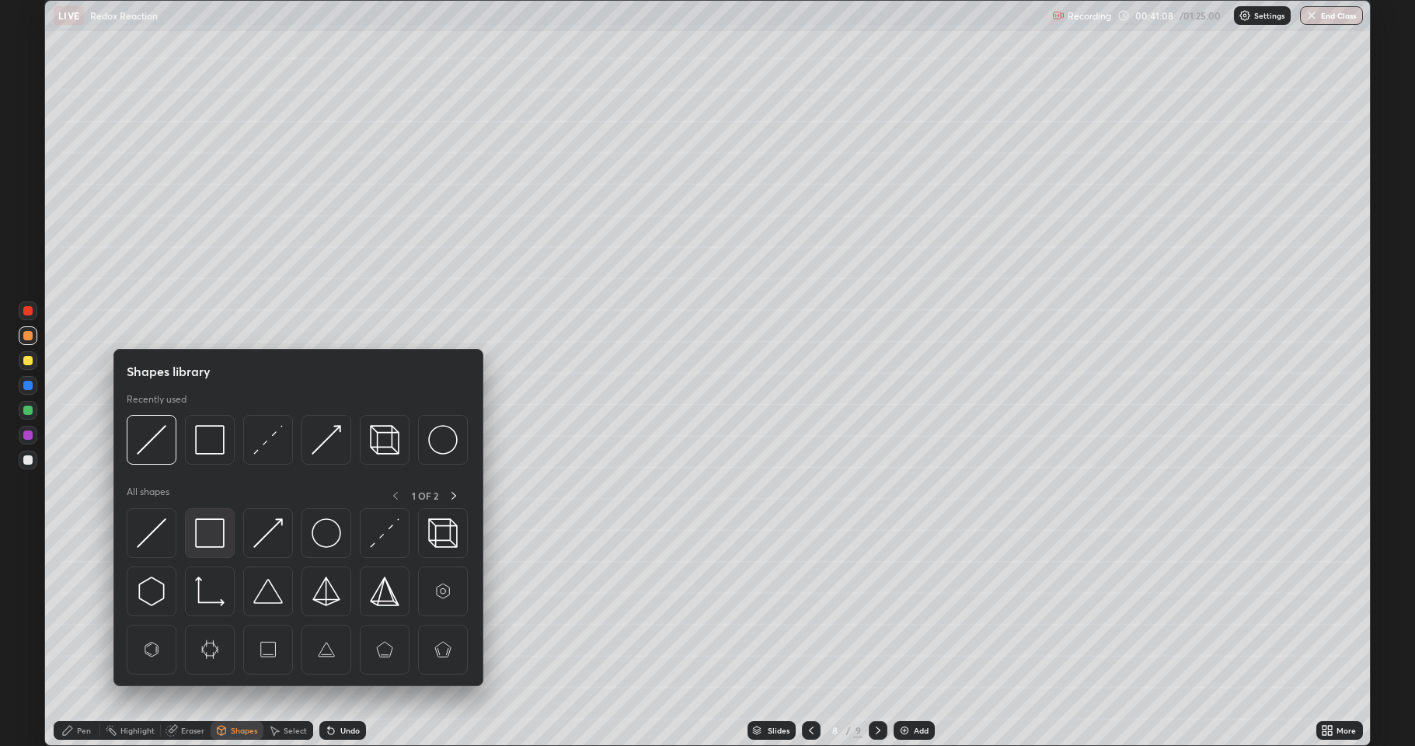
click at [207, 535] on img at bounding box center [210, 533] width 30 height 30
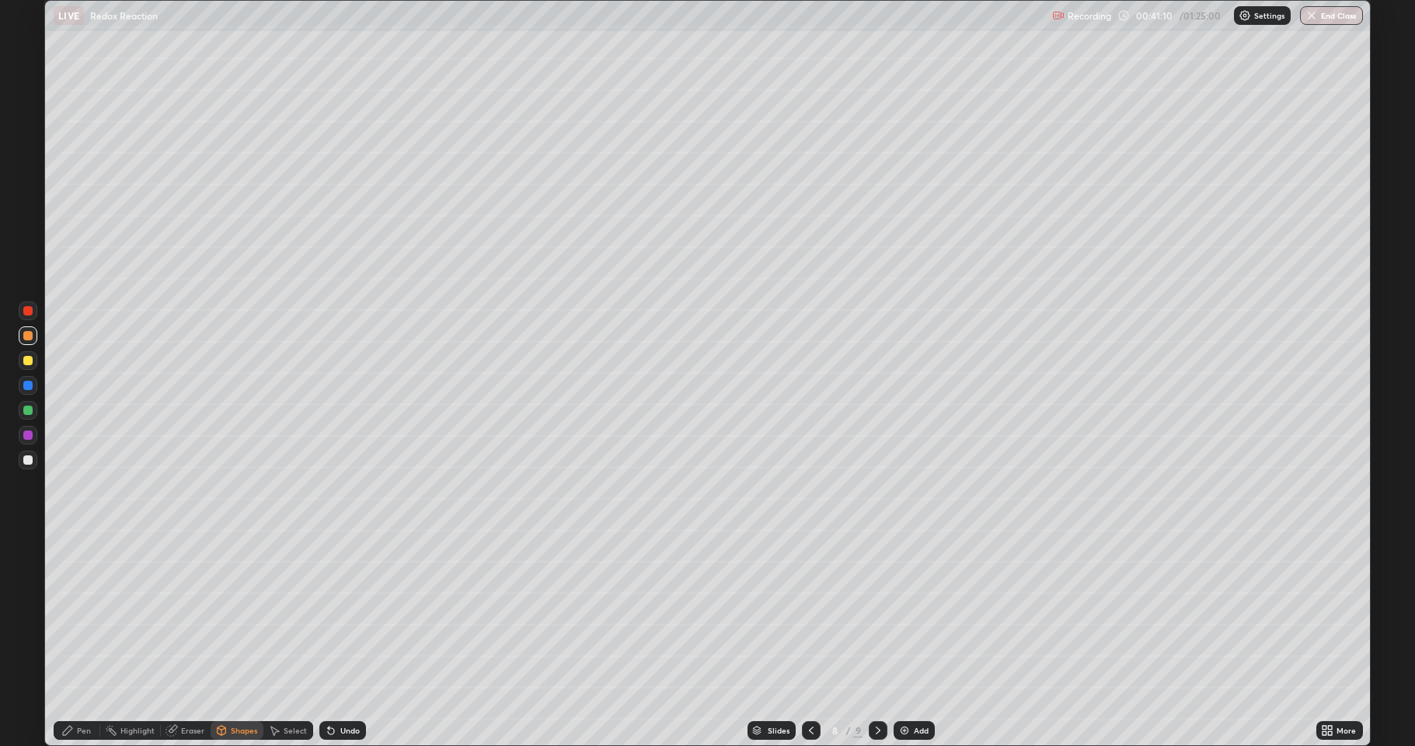
click at [26, 391] on div at bounding box center [28, 385] width 19 height 19
click at [345, 614] on div "Undo" at bounding box center [349, 731] width 19 height 8
click at [83, 614] on div "Pen" at bounding box center [84, 731] width 14 height 8
click at [26, 357] on div at bounding box center [27, 360] width 9 height 9
click at [874, 614] on icon at bounding box center [878, 730] width 12 height 12
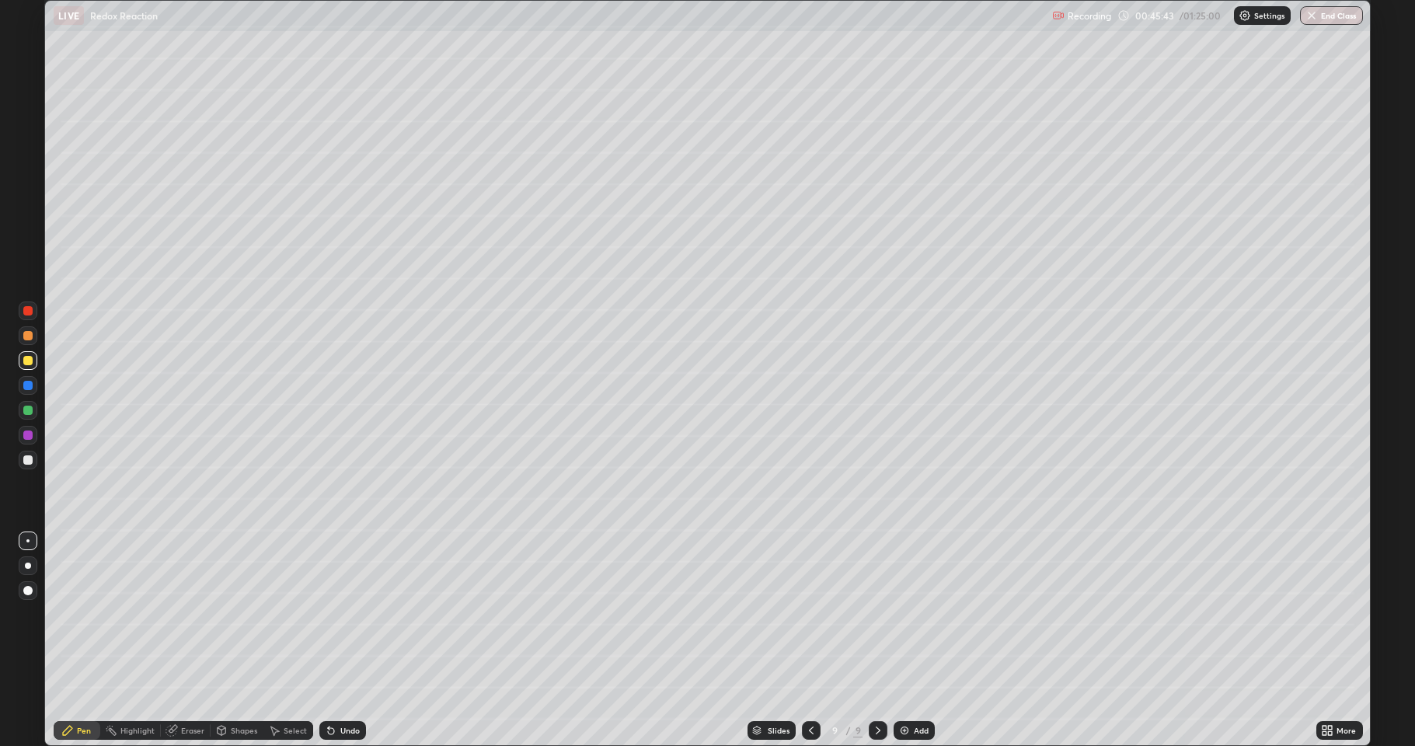
click at [337, 614] on div "Undo" at bounding box center [342, 730] width 47 height 19
click at [809, 614] on icon at bounding box center [811, 730] width 12 height 12
click at [28, 339] on div at bounding box center [27, 335] width 9 height 9
click at [872, 614] on icon at bounding box center [878, 730] width 12 height 12
click at [905, 614] on img at bounding box center [904, 730] width 12 height 12
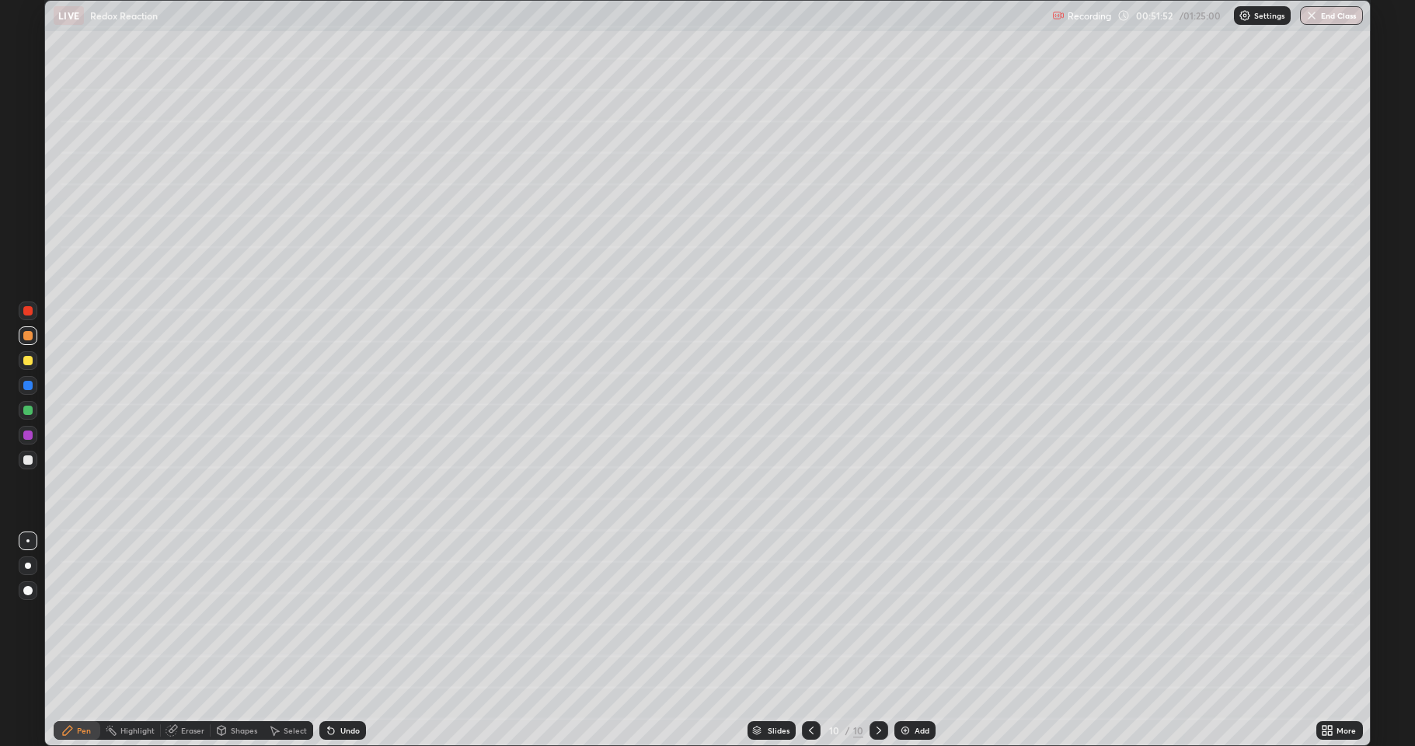
click at [805, 614] on icon at bounding box center [811, 730] width 12 height 12
click at [30, 462] on div at bounding box center [27, 459] width 9 height 9
click at [877, 614] on icon at bounding box center [879, 730] width 12 height 12
click at [30, 361] on div at bounding box center [27, 360] width 9 height 9
click at [901, 614] on img at bounding box center [905, 730] width 12 height 12
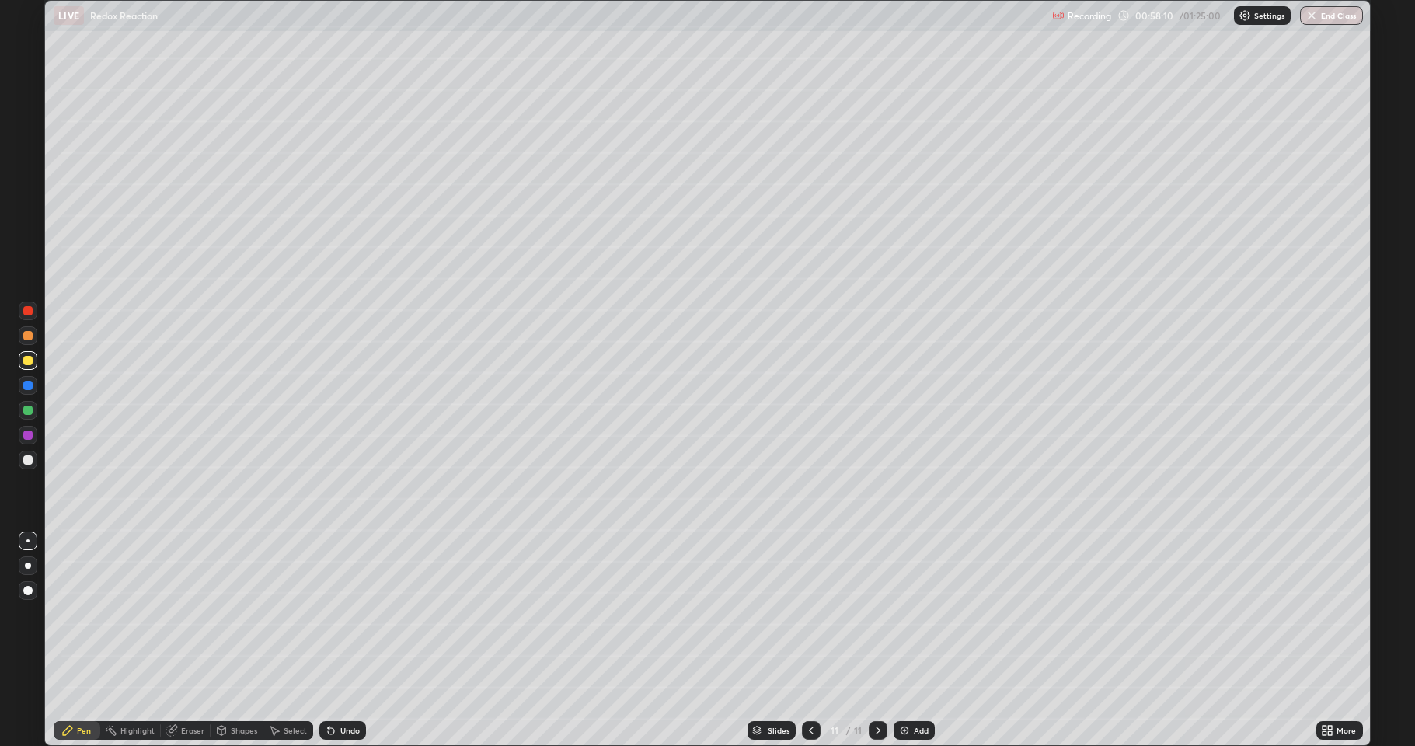
click at [341, 614] on div "Undo" at bounding box center [349, 731] width 19 height 8
click at [30, 461] on div at bounding box center [27, 459] width 9 height 9
click at [27, 458] on div at bounding box center [27, 459] width 9 height 9
click at [28, 358] on div at bounding box center [27, 360] width 9 height 9
click at [28, 403] on div at bounding box center [28, 410] width 19 height 19
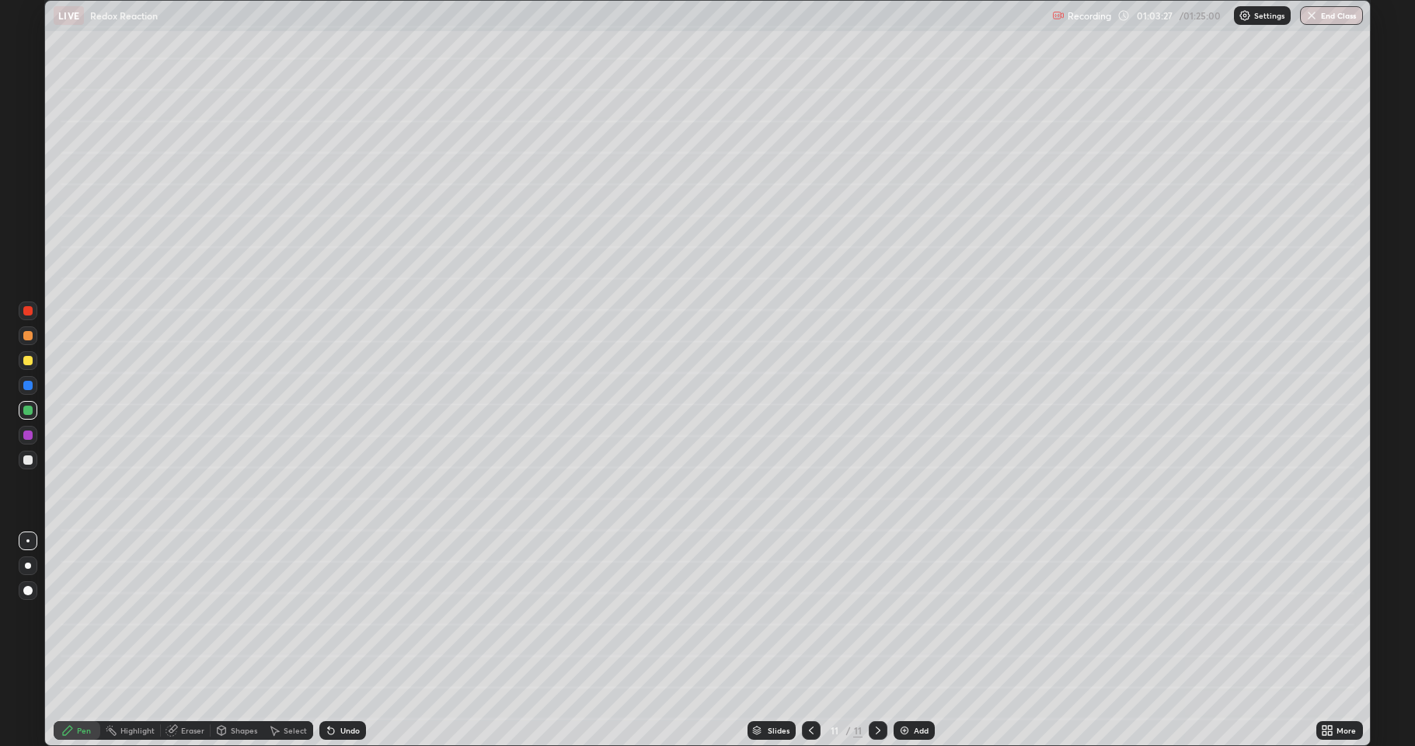
click at [347, 614] on div "Undo" at bounding box center [349, 731] width 19 height 8
click at [228, 614] on div "Shapes" at bounding box center [237, 730] width 53 height 19
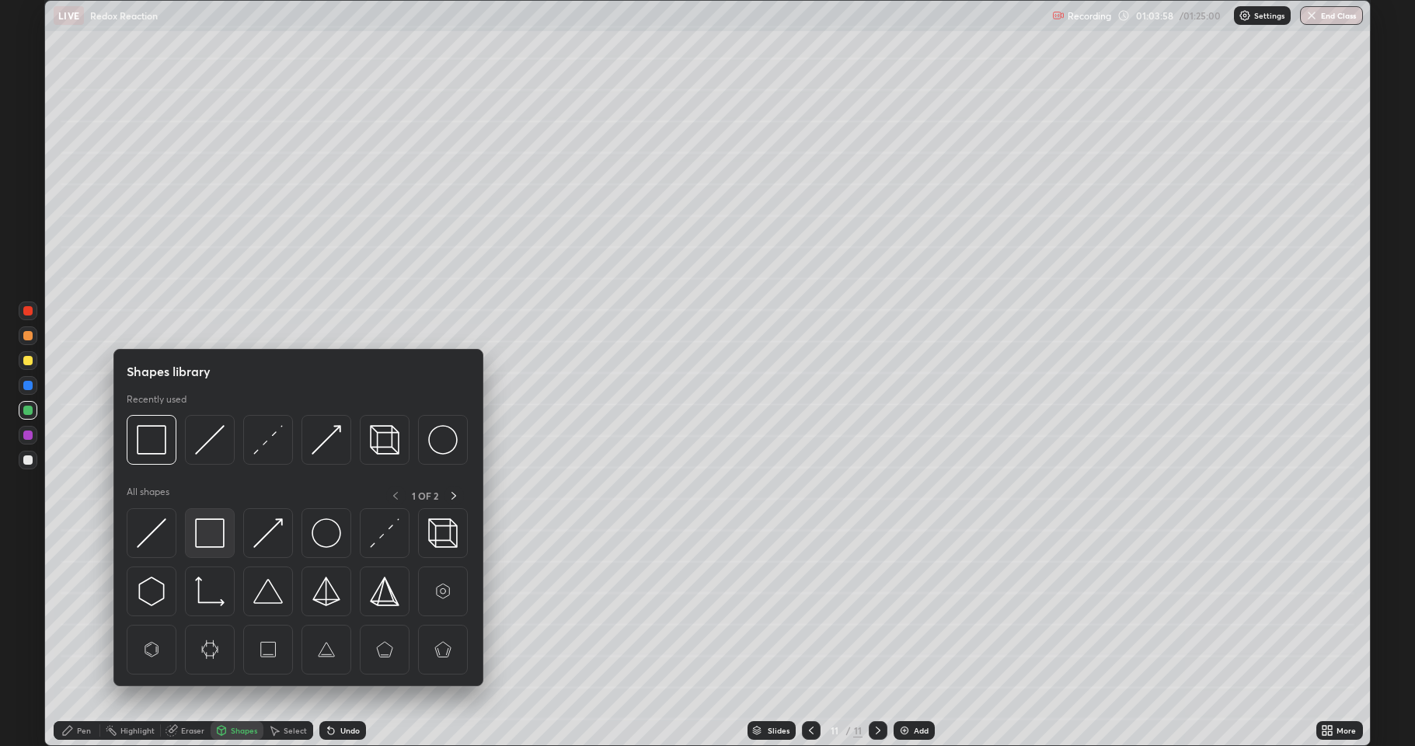
click at [208, 531] on img at bounding box center [210, 533] width 30 height 30
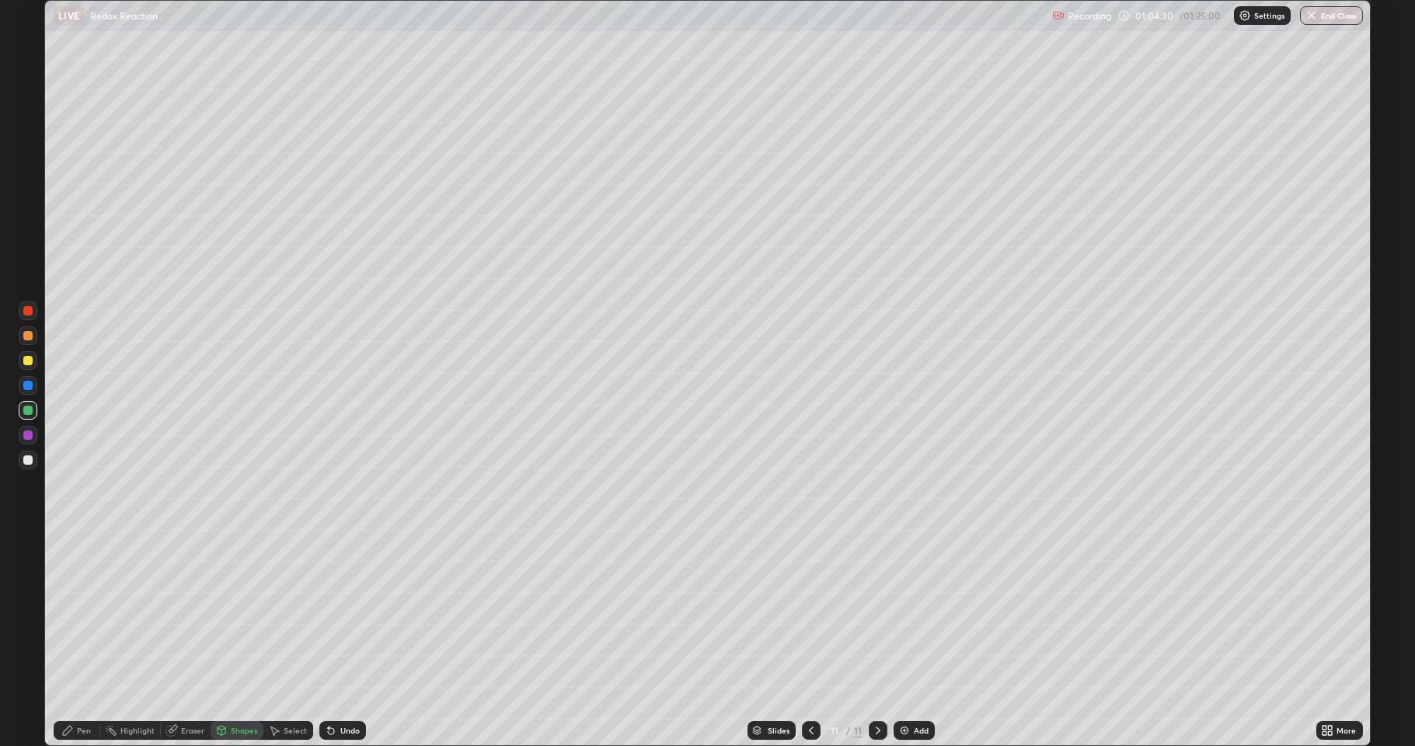
click at [27, 464] on div at bounding box center [27, 459] width 9 height 9
click at [337, 614] on div "Undo" at bounding box center [342, 730] width 47 height 19
click at [82, 614] on div "Pen" at bounding box center [84, 731] width 14 height 8
click at [911, 614] on div "Add" at bounding box center [914, 730] width 41 height 19
click at [26, 386] on div at bounding box center [27, 385] width 9 height 9
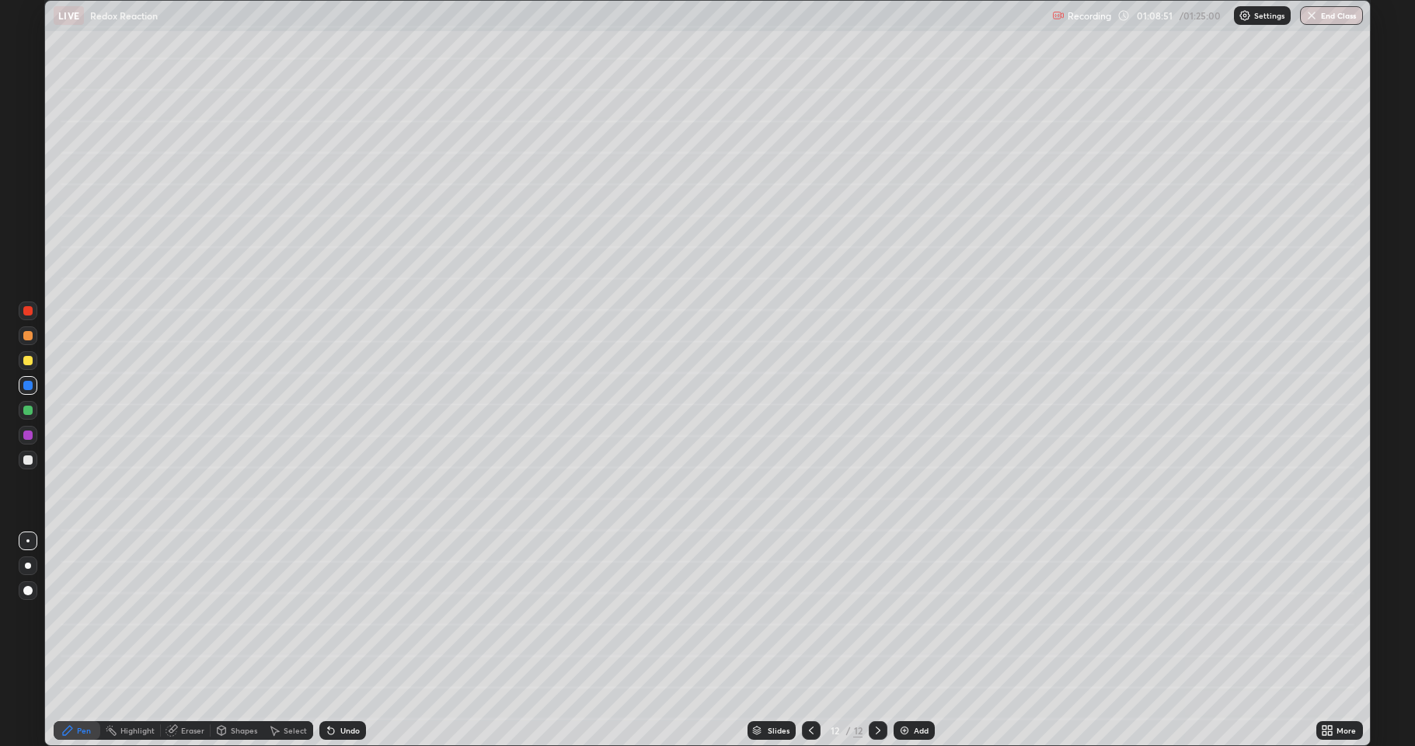
click at [30, 307] on div at bounding box center [27, 310] width 9 height 9
click at [187, 614] on div "Eraser" at bounding box center [192, 731] width 23 height 8
click at [76, 614] on div "Pen" at bounding box center [77, 730] width 47 height 19
click at [345, 614] on div "Undo" at bounding box center [342, 730] width 47 height 19
click at [342, 614] on div "Undo" at bounding box center [349, 731] width 19 height 8
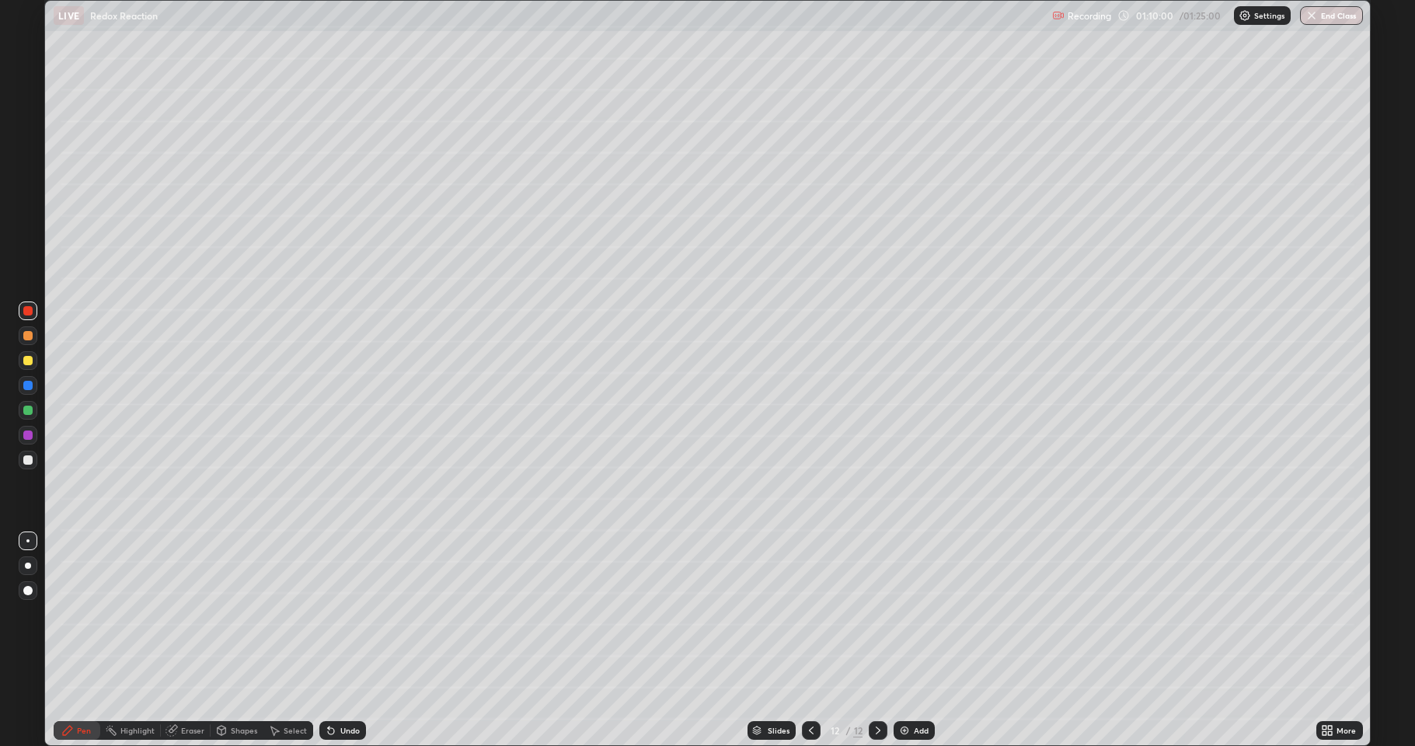
click at [333, 614] on icon at bounding box center [331, 730] width 12 height 12
click at [24, 438] on div at bounding box center [27, 435] width 9 height 9
click at [909, 614] on img at bounding box center [904, 730] width 12 height 12
click at [31, 410] on div at bounding box center [27, 410] width 9 height 9
click at [26, 439] on div at bounding box center [27, 435] width 9 height 9
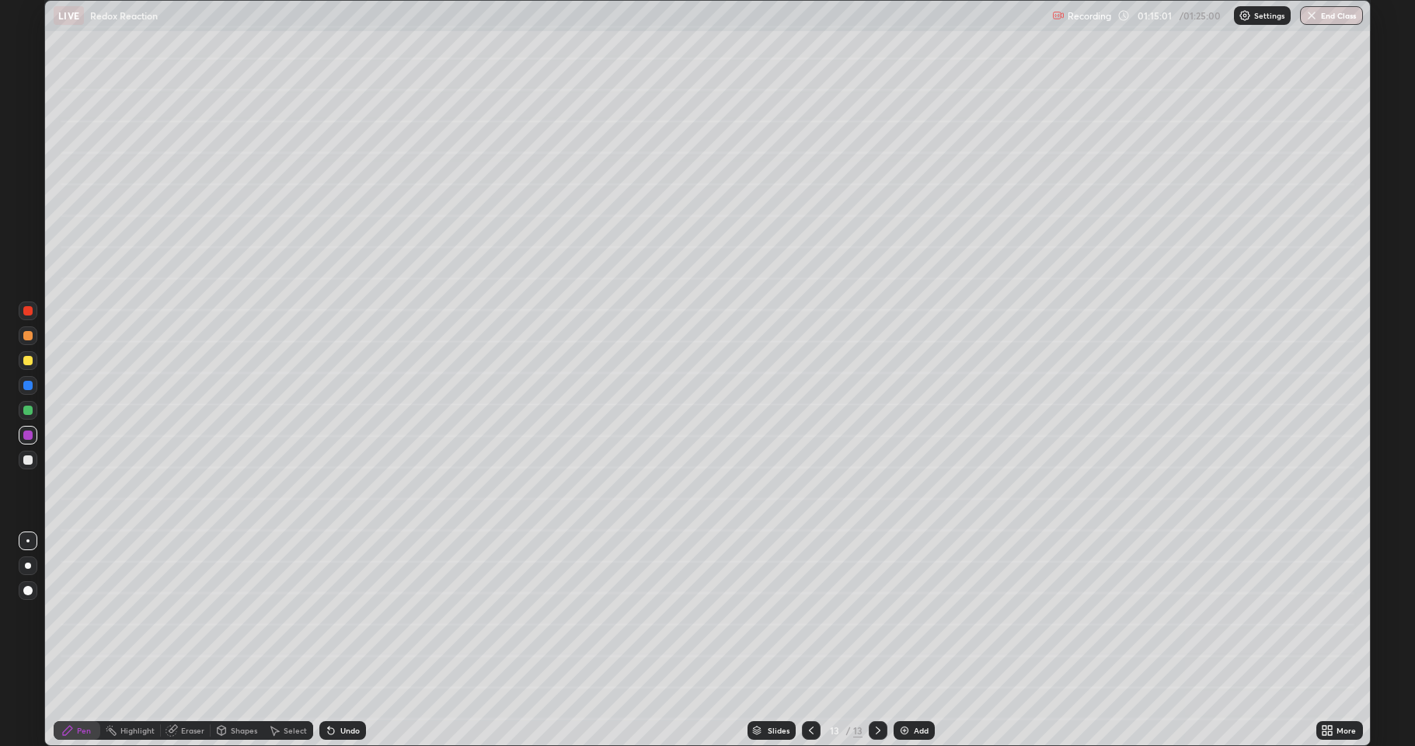
click at [340, 614] on div "Undo" at bounding box center [349, 731] width 19 height 8
click at [809, 614] on icon at bounding box center [811, 730] width 12 height 12
click at [808, 614] on icon at bounding box center [811, 730] width 12 height 12
click at [874, 614] on icon at bounding box center [878, 730] width 12 height 12
click at [877, 614] on icon at bounding box center [878, 730] width 12 height 12
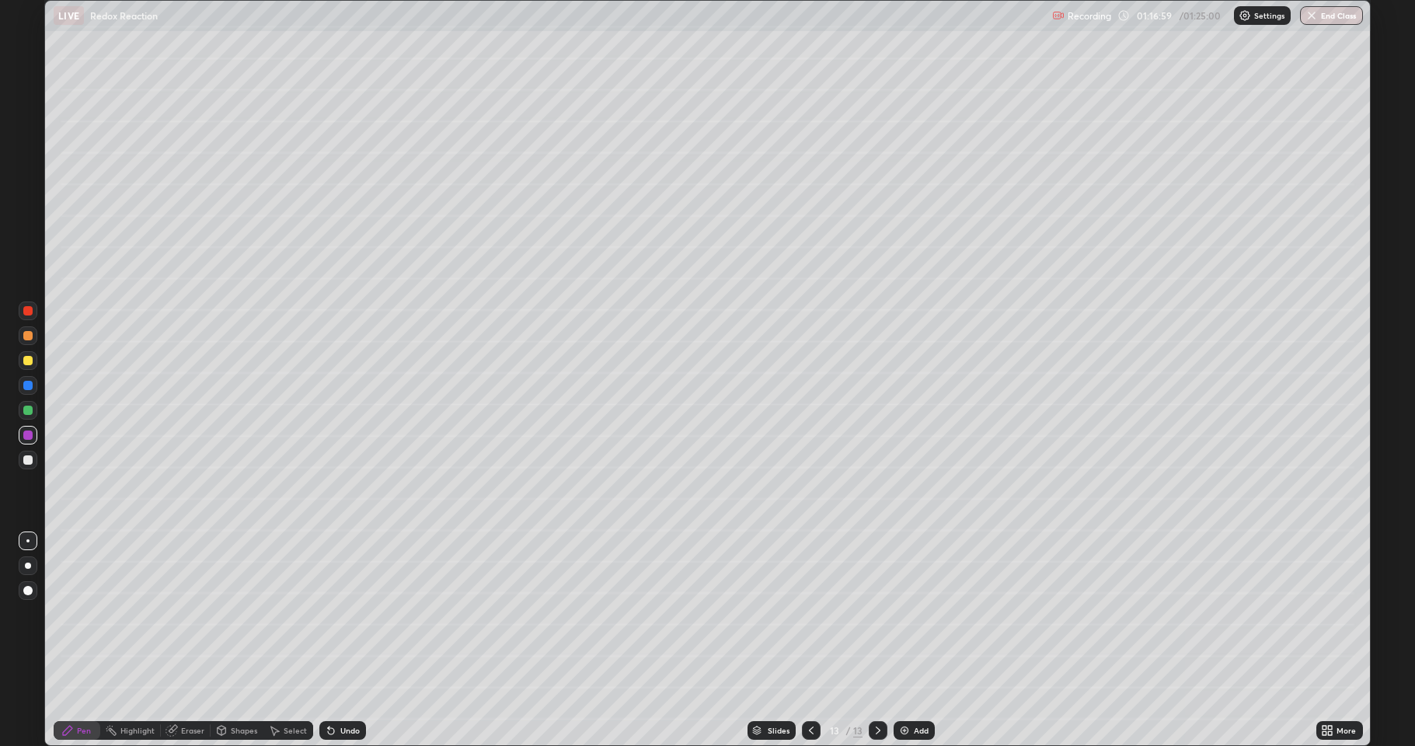
click at [898, 614] on img at bounding box center [904, 730] width 12 height 12
click at [27, 362] on div at bounding box center [27, 360] width 9 height 9
click at [351, 614] on div "Undo" at bounding box center [349, 731] width 19 height 8
click at [352, 614] on div "Undo" at bounding box center [349, 731] width 19 height 8
click at [350, 614] on div "Undo" at bounding box center [349, 731] width 19 height 8
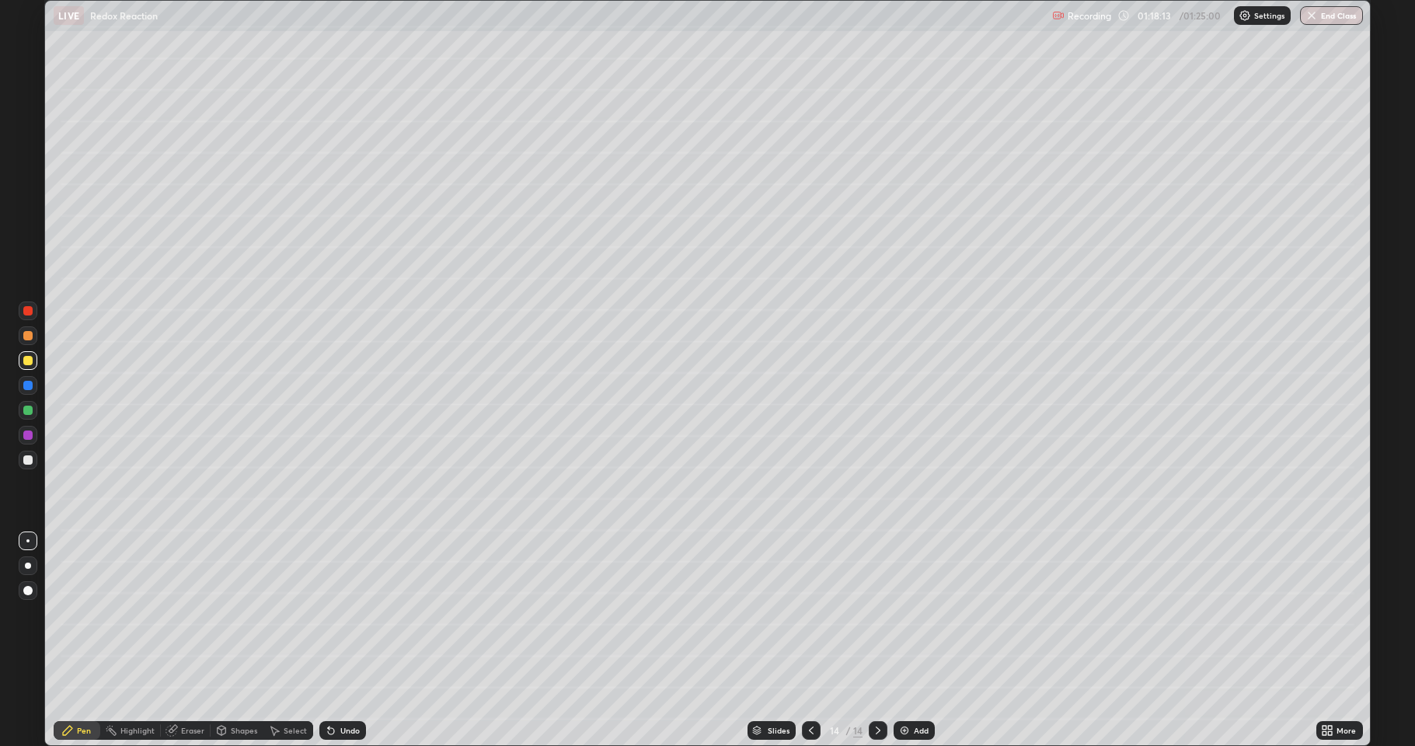
click at [351, 614] on div "Undo" at bounding box center [349, 731] width 19 height 8
click at [353, 614] on div "Undo" at bounding box center [349, 731] width 19 height 8
click at [352, 614] on div "Undo" at bounding box center [349, 731] width 19 height 8
click at [351, 614] on div "Undo" at bounding box center [349, 731] width 19 height 8
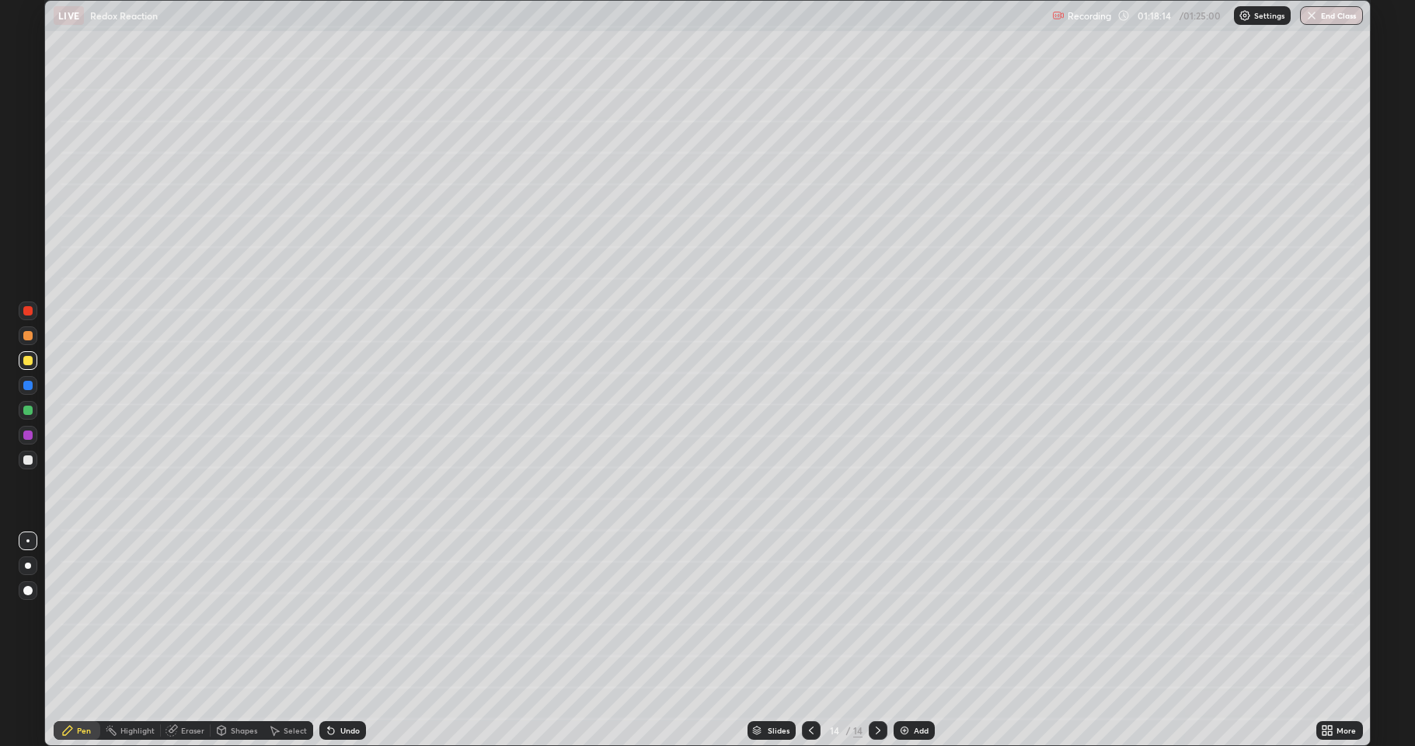
click at [351, 614] on div "Undo" at bounding box center [349, 731] width 19 height 8
click at [347, 614] on div "Undo" at bounding box center [349, 731] width 19 height 8
click at [348, 614] on div "Undo" at bounding box center [349, 731] width 19 height 8
click at [347, 614] on div "Undo" at bounding box center [349, 731] width 19 height 8
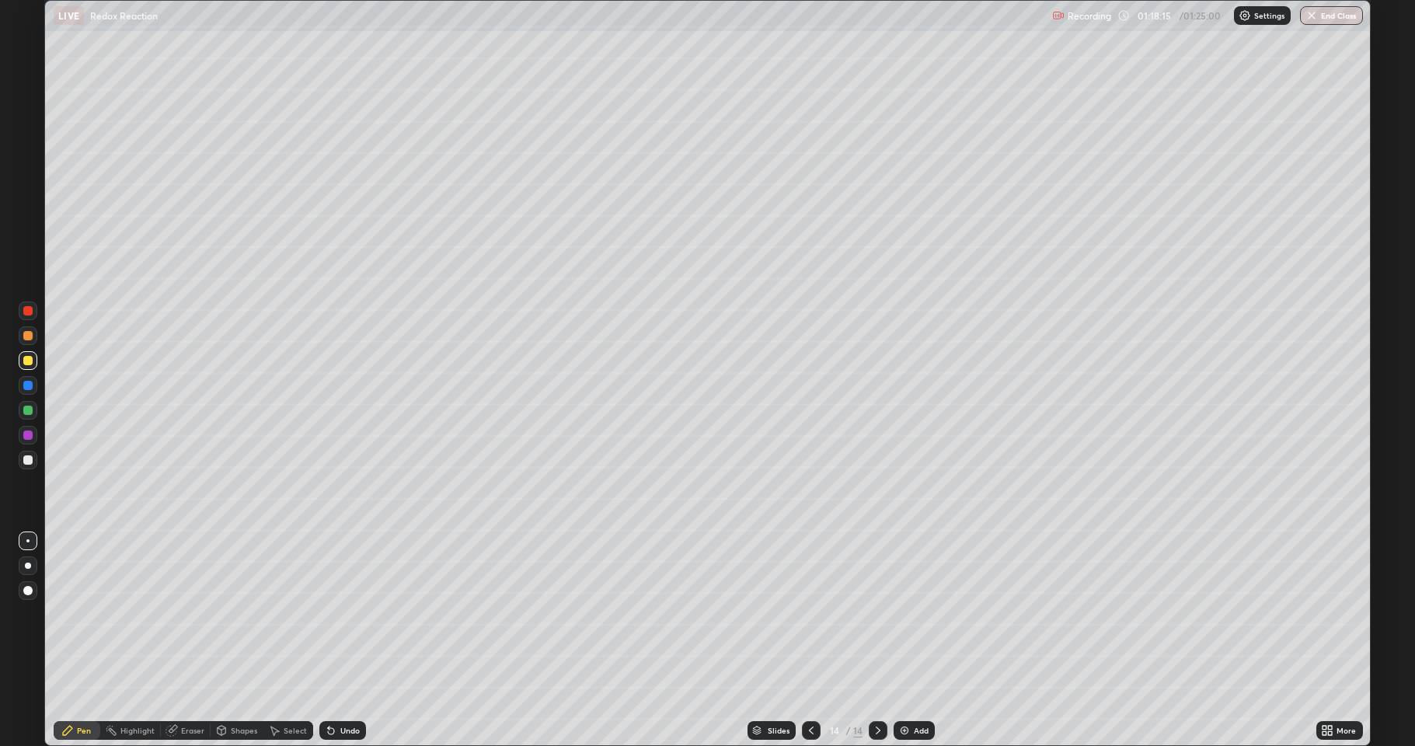
click at [346, 614] on div "Undo" at bounding box center [349, 731] width 19 height 8
click at [342, 614] on div "Undo" at bounding box center [342, 730] width 47 height 19
click at [344, 614] on div "Undo" at bounding box center [349, 731] width 19 height 8
click at [345, 614] on div "Undo" at bounding box center [349, 731] width 19 height 8
click at [1324, 19] on button "End Class" at bounding box center [1332, 15] width 61 height 19
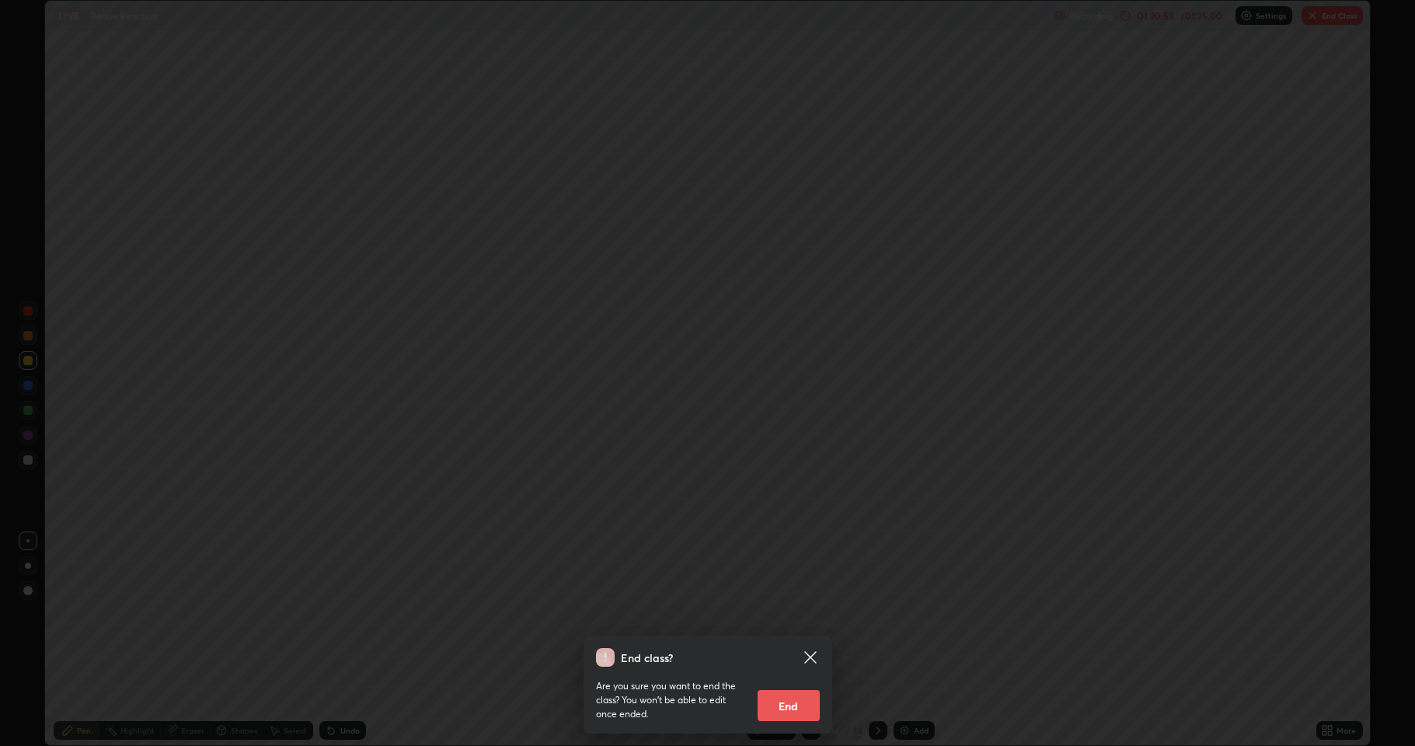
click at [800, 614] on button "End" at bounding box center [789, 705] width 62 height 31
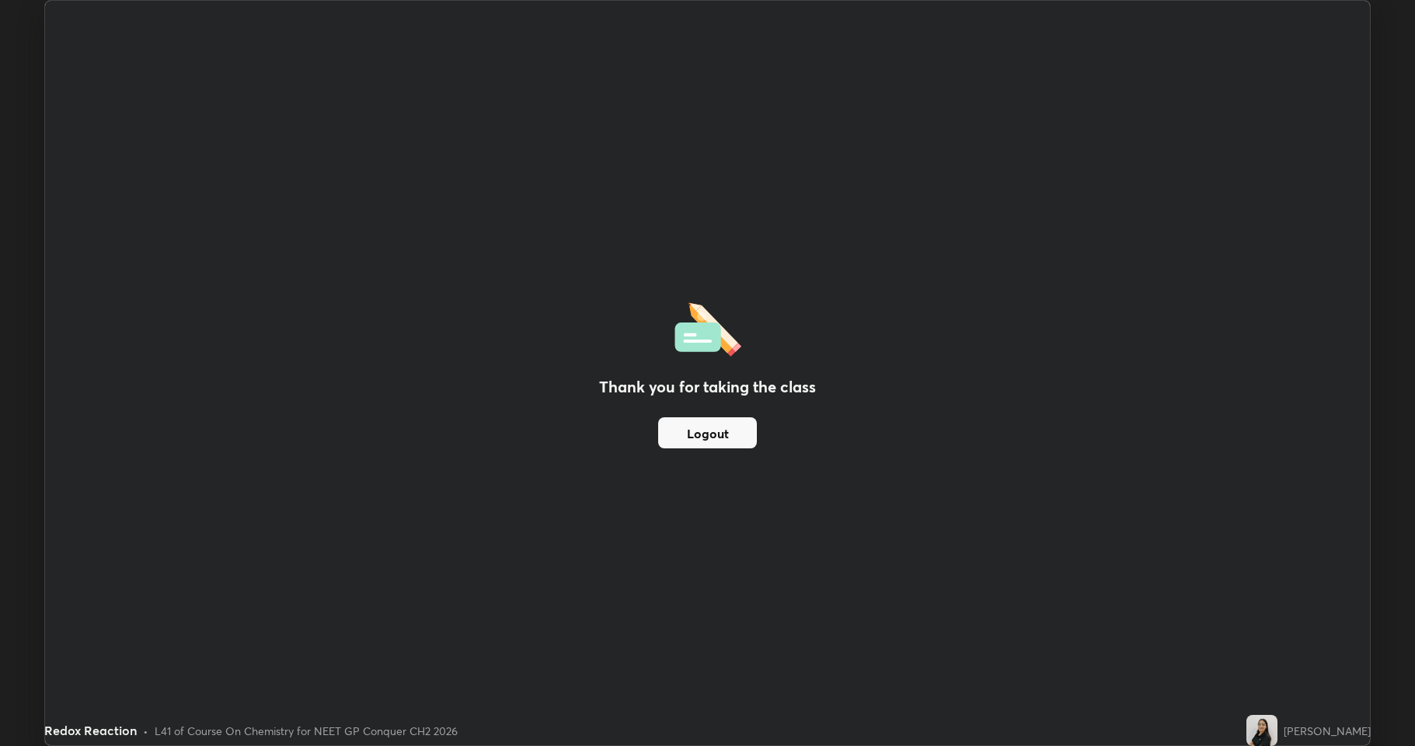
click at [1278, 614] on img at bounding box center [1262, 730] width 31 height 31
click at [704, 438] on button "Logout" at bounding box center [707, 432] width 99 height 31
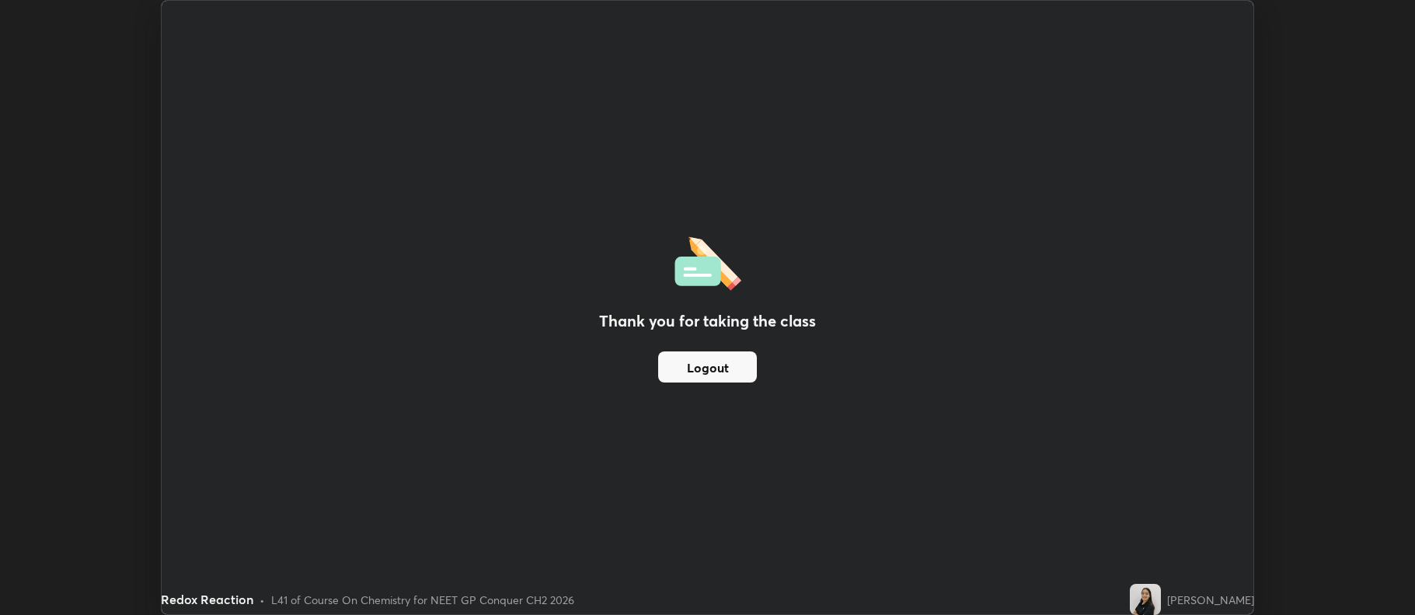
scroll to position [77100, 76300]
